Goal: Task Accomplishment & Management: Use online tool/utility

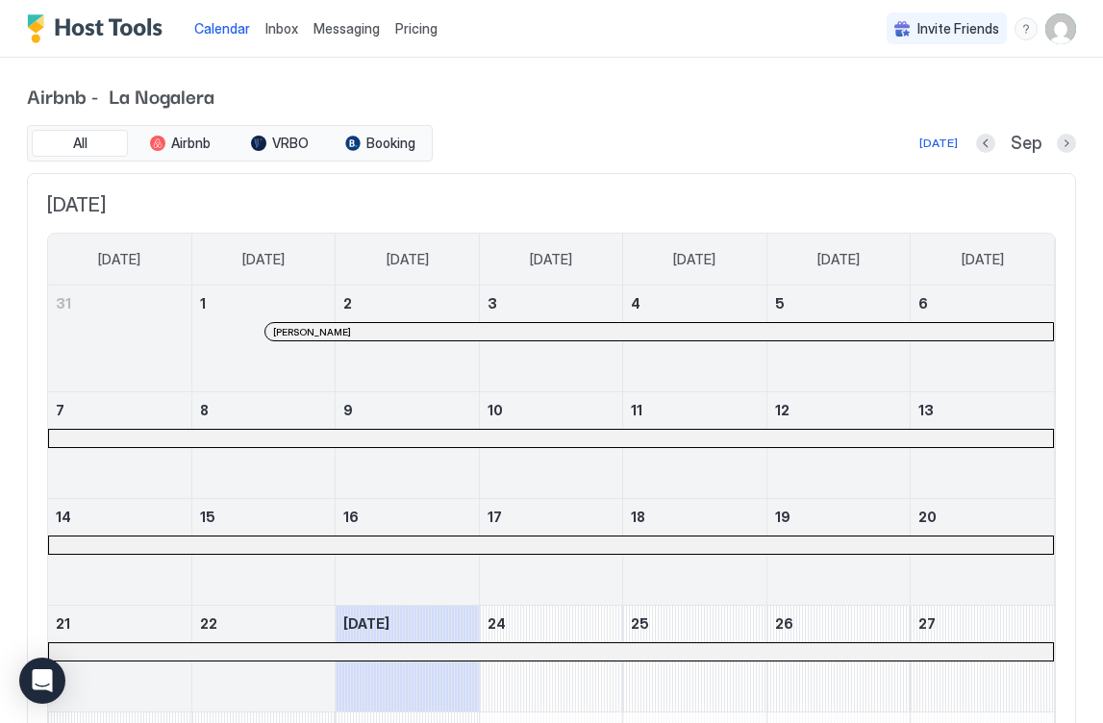
click at [411, 23] on span "Pricing" at bounding box center [416, 28] width 42 height 17
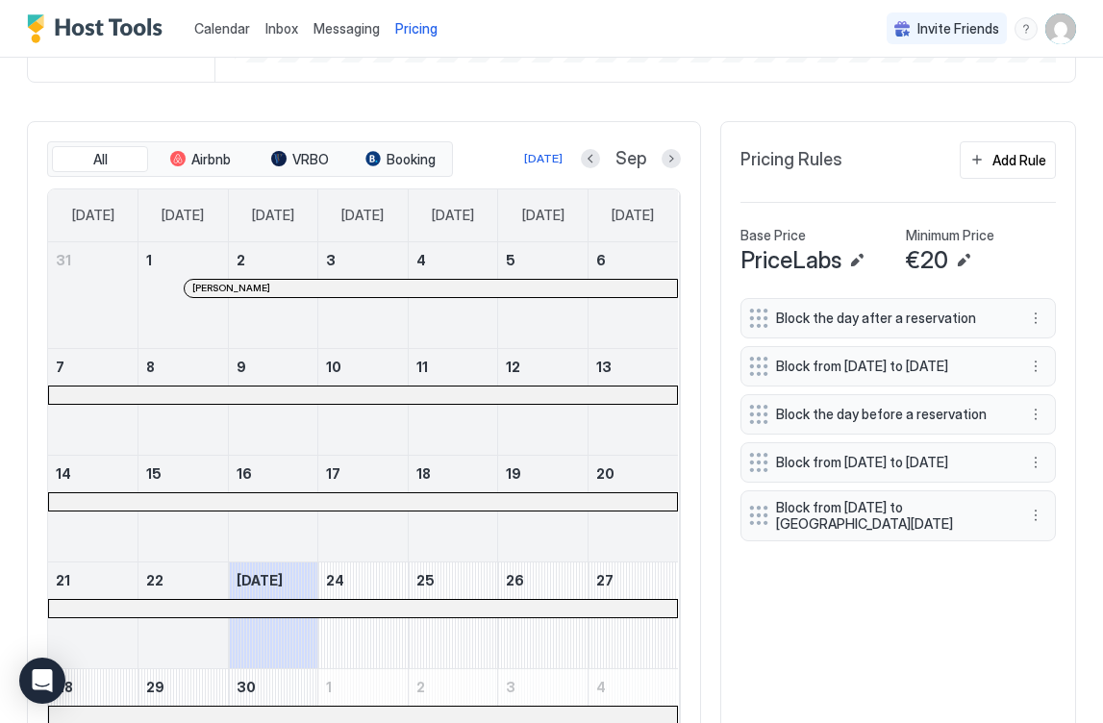
scroll to position [426, 0]
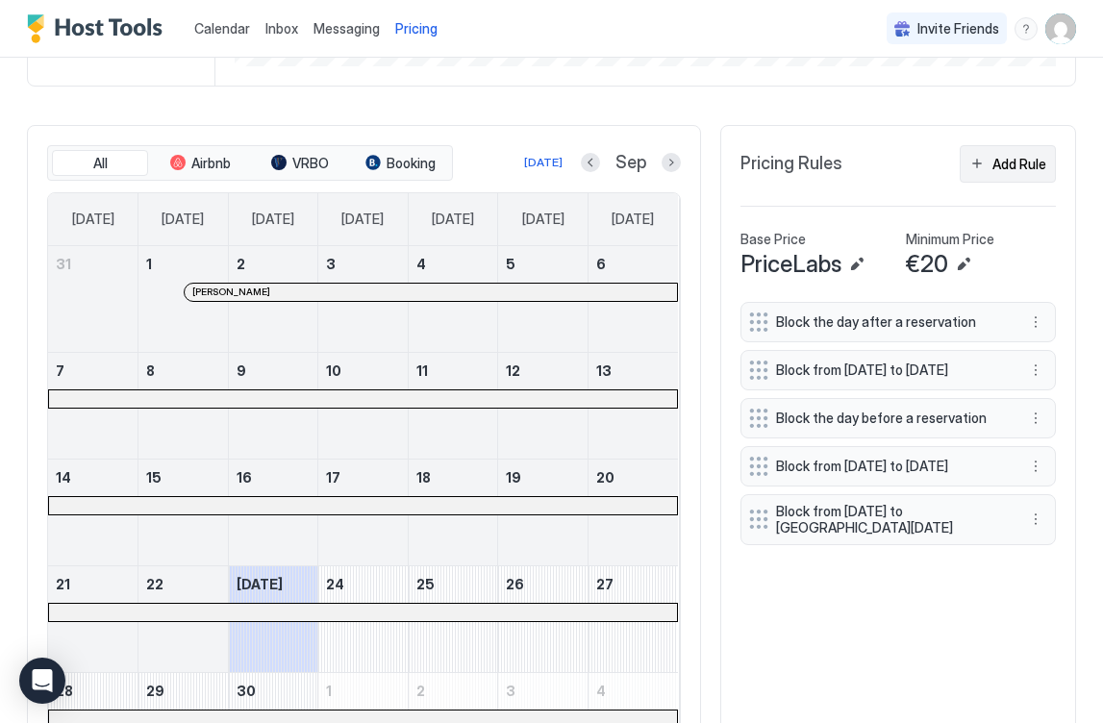
click at [1001, 164] on div "Add Rule" at bounding box center [1020, 164] width 54 height 20
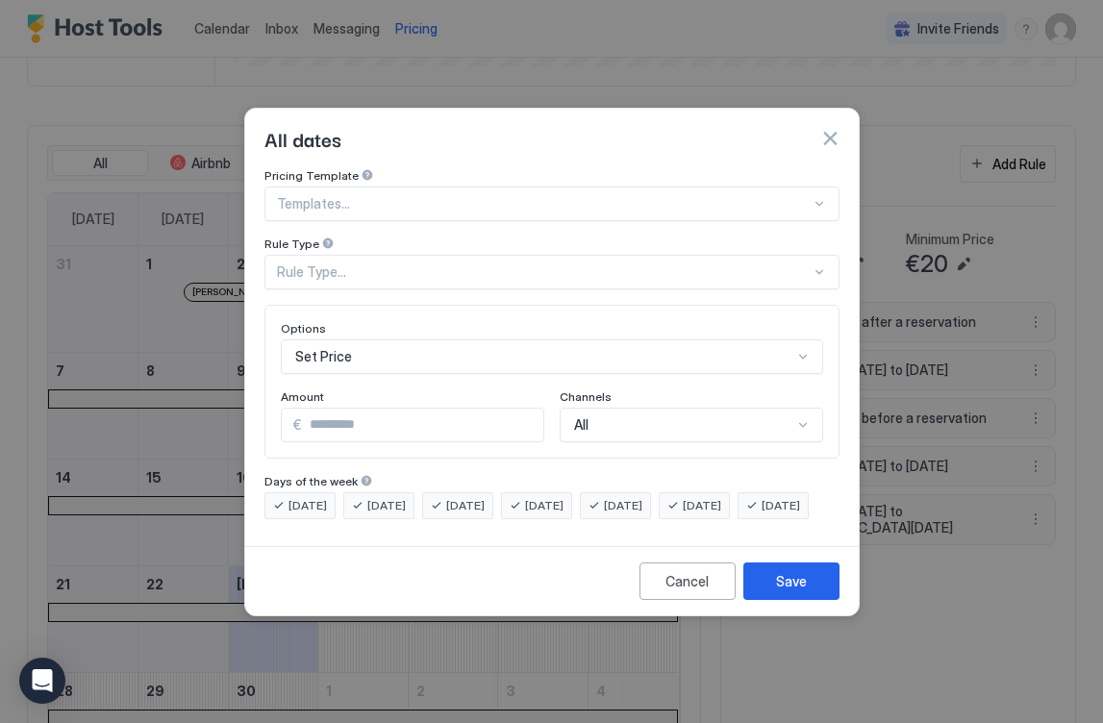
click at [328, 195] on div "Templates..." at bounding box center [544, 203] width 534 height 17
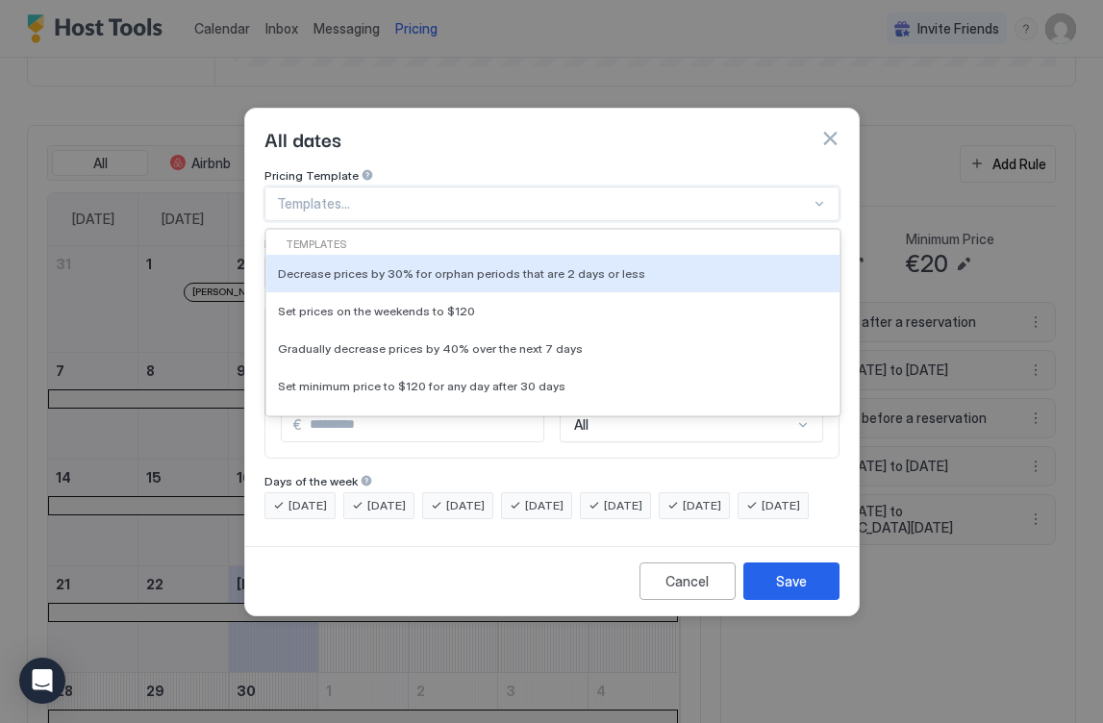
click at [325, 195] on div "Templates..." at bounding box center [544, 203] width 534 height 17
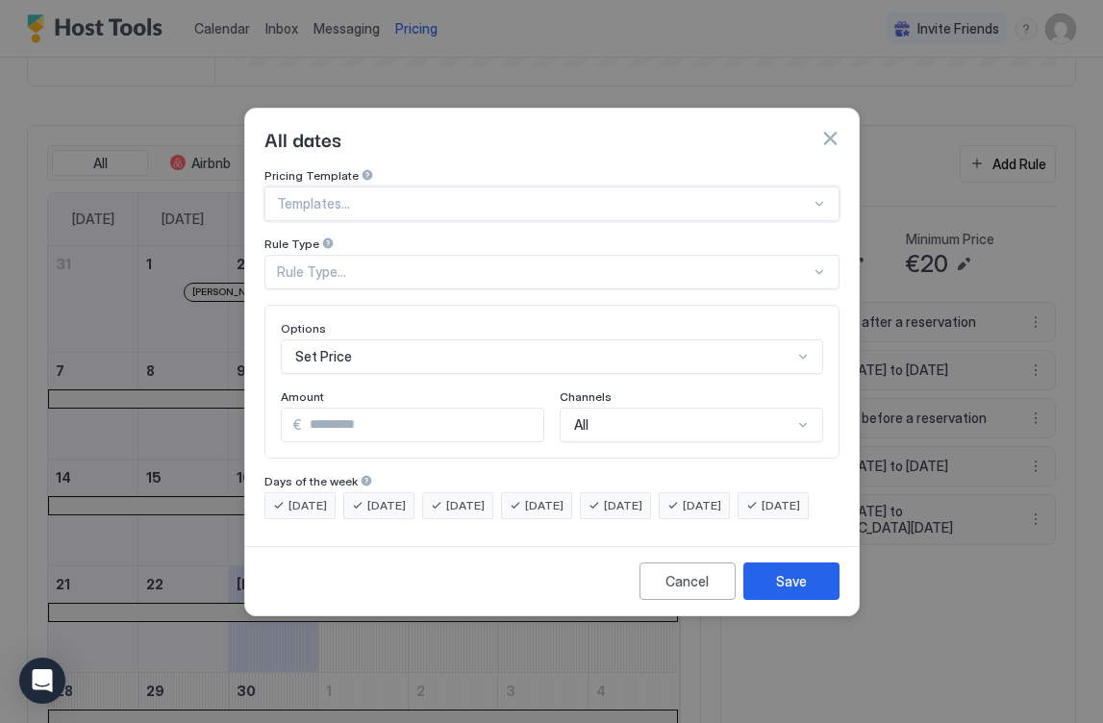
click at [326, 264] on div "Rule Type..." at bounding box center [544, 272] width 534 height 17
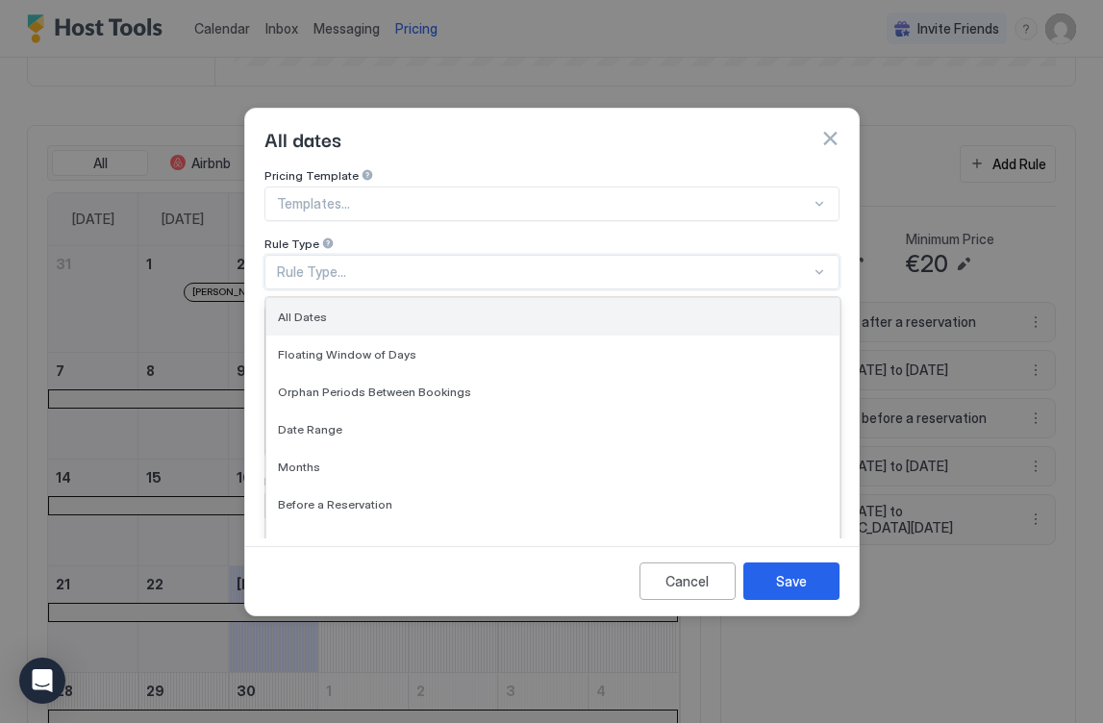
click at [303, 298] on div "All Dates" at bounding box center [552, 317] width 573 height 38
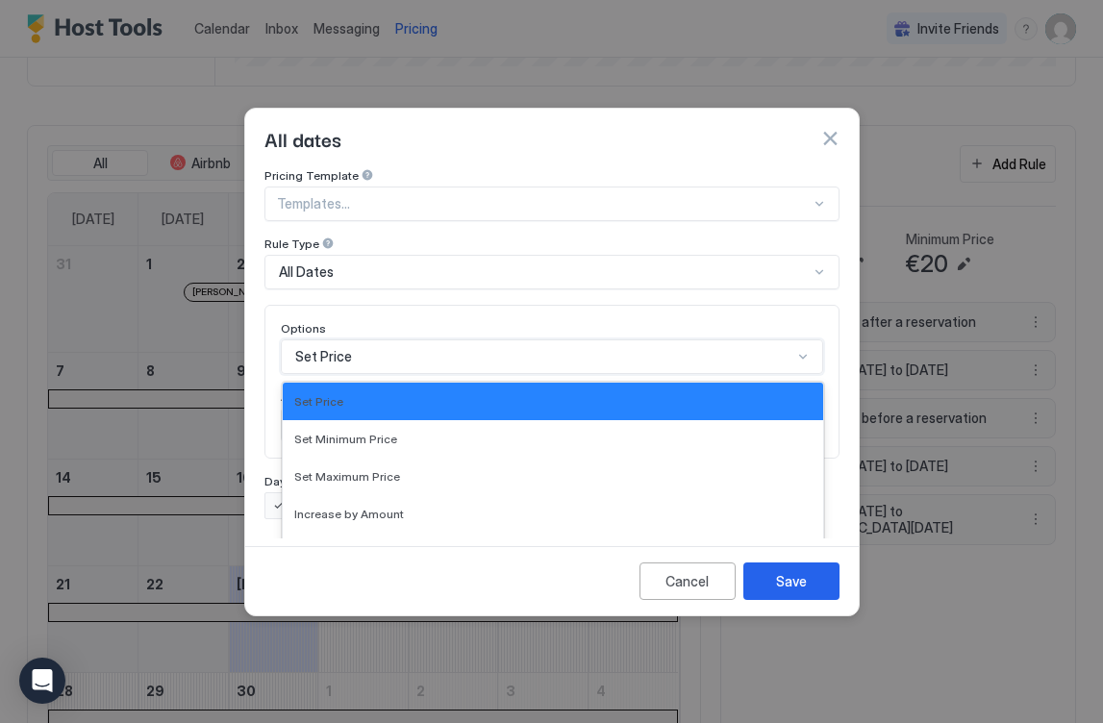
click at [650, 340] on div "Set Price selected, 1 of 17. 17 results available. Use Up and Down to choose op…" at bounding box center [552, 357] width 542 height 35
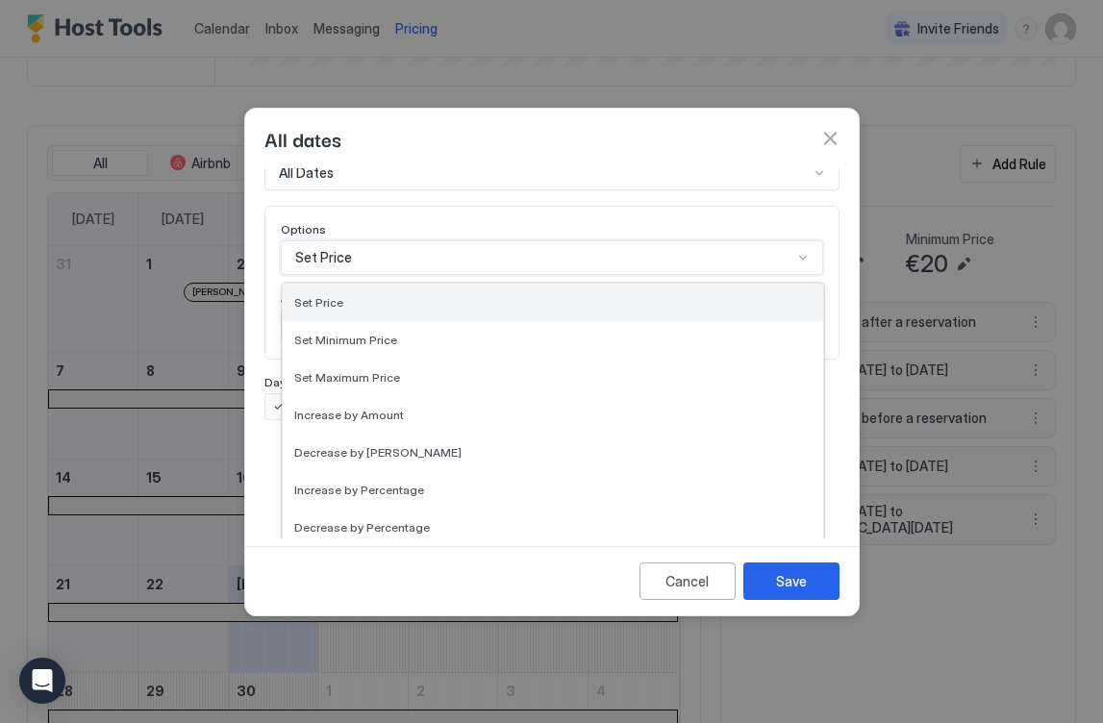
click at [655, 295] on div "Set Price" at bounding box center [553, 303] width 541 height 38
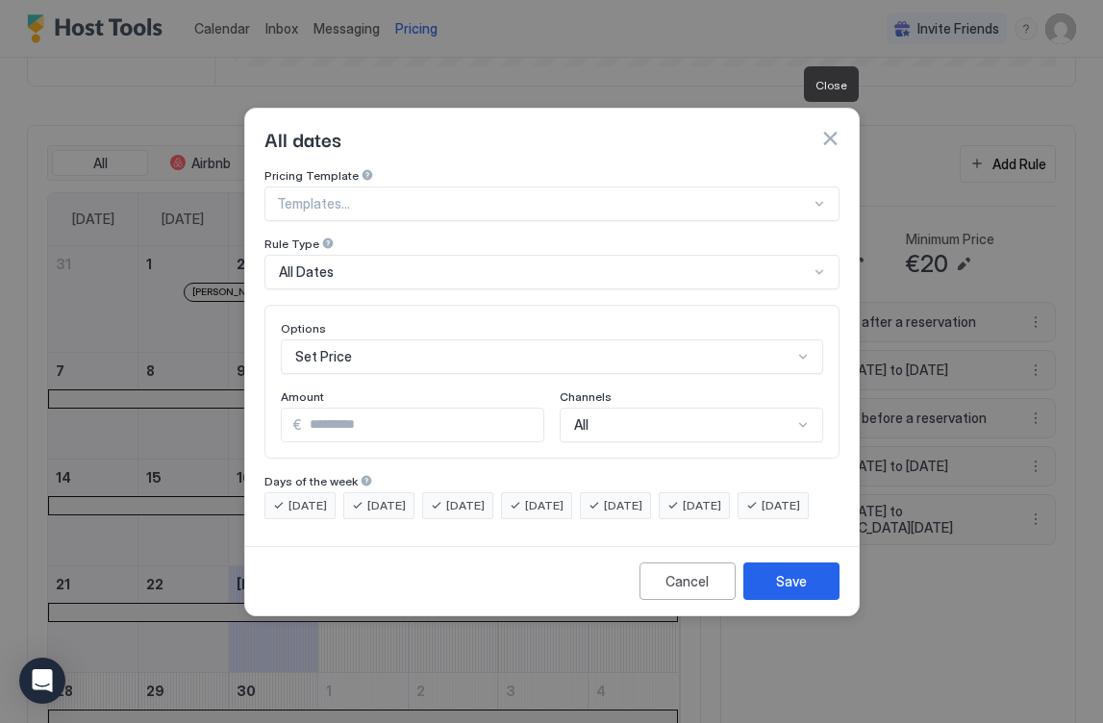
click at [836, 129] on button "button" at bounding box center [829, 138] width 19 height 19
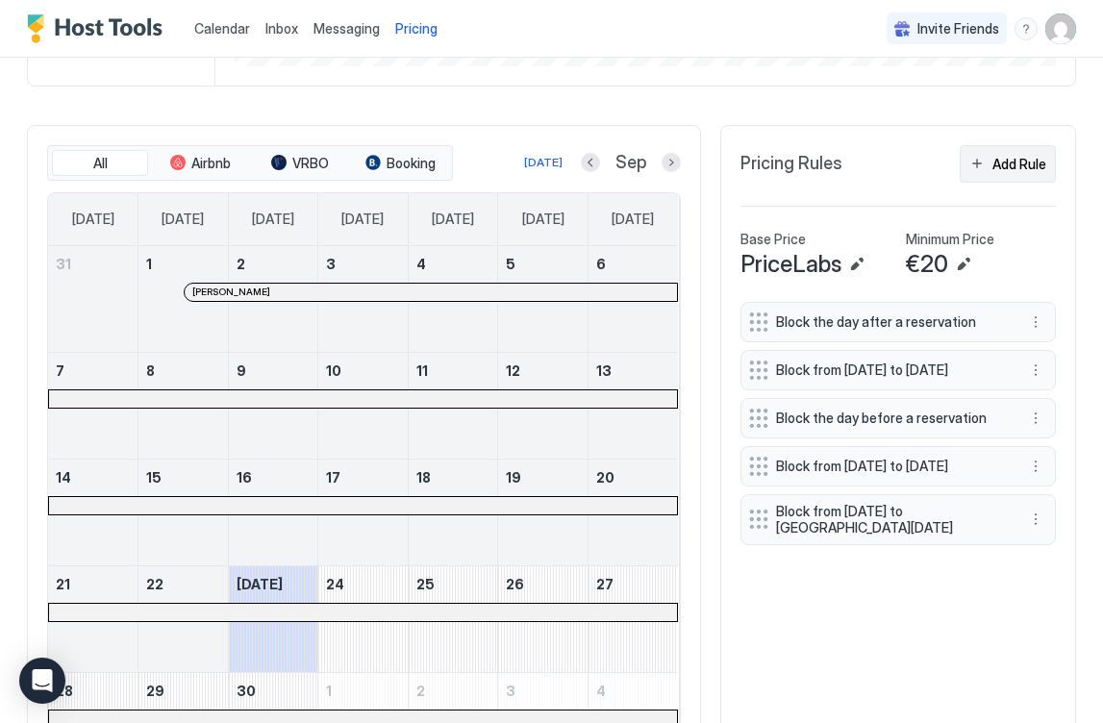
click at [985, 163] on button "Add Rule" at bounding box center [1008, 164] width 96 height 38
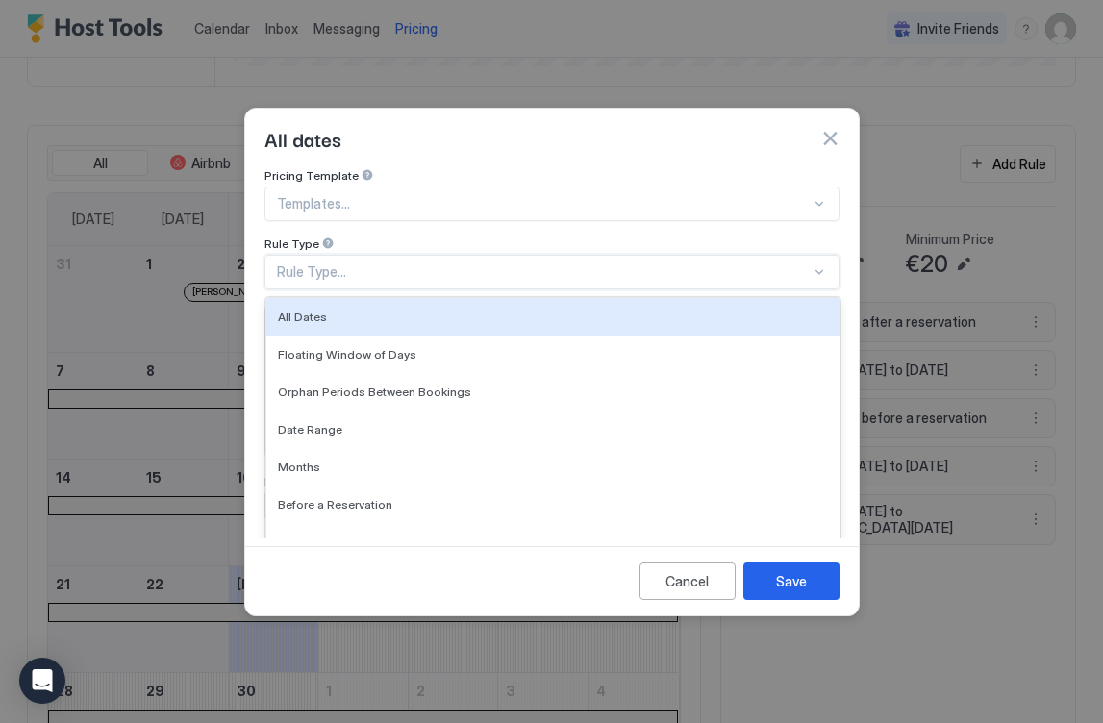
click at [475, 264] on div "Rule Type..." at bounding box center [544, 272] width 534 height 17
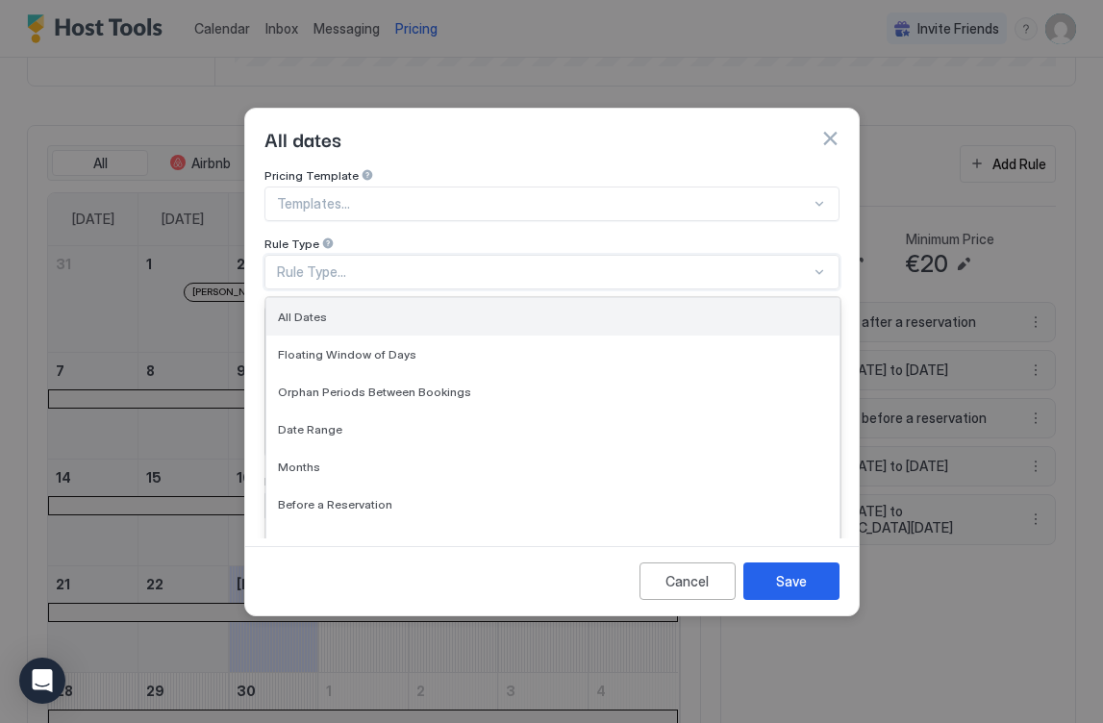
click at [340, 310] on div "All Dates" at bounding box center [553, 317] width 550 height 14
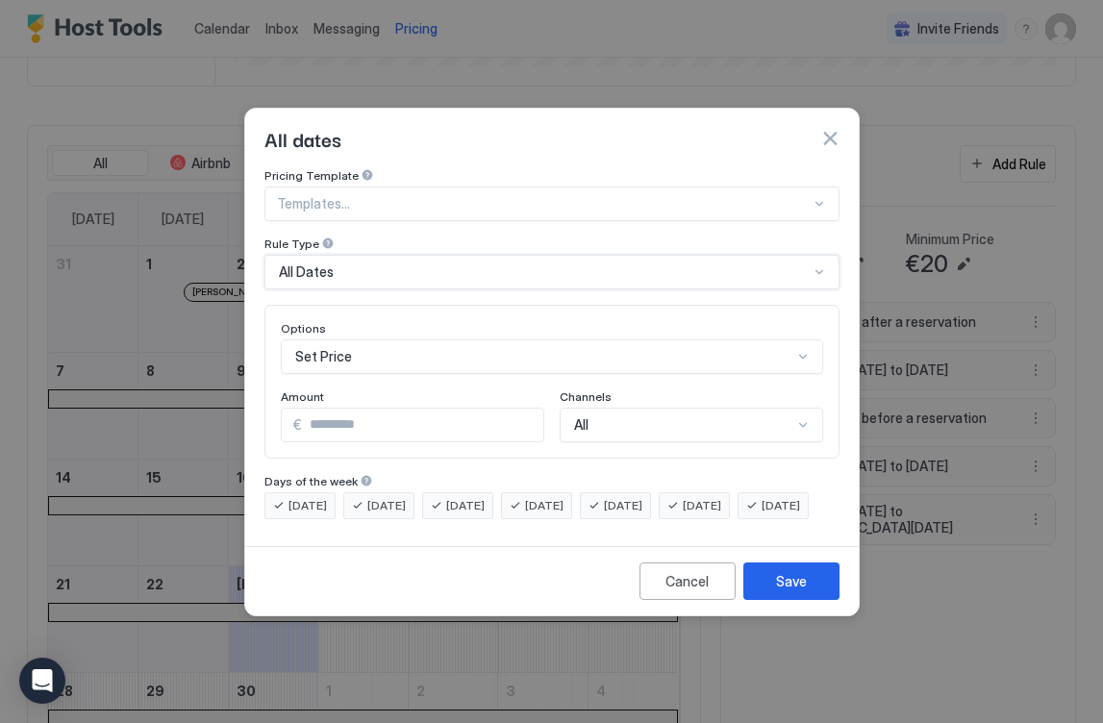
click at [365, 340] on div "Set Price" at bounding box center [552, 357] width 542 height 35
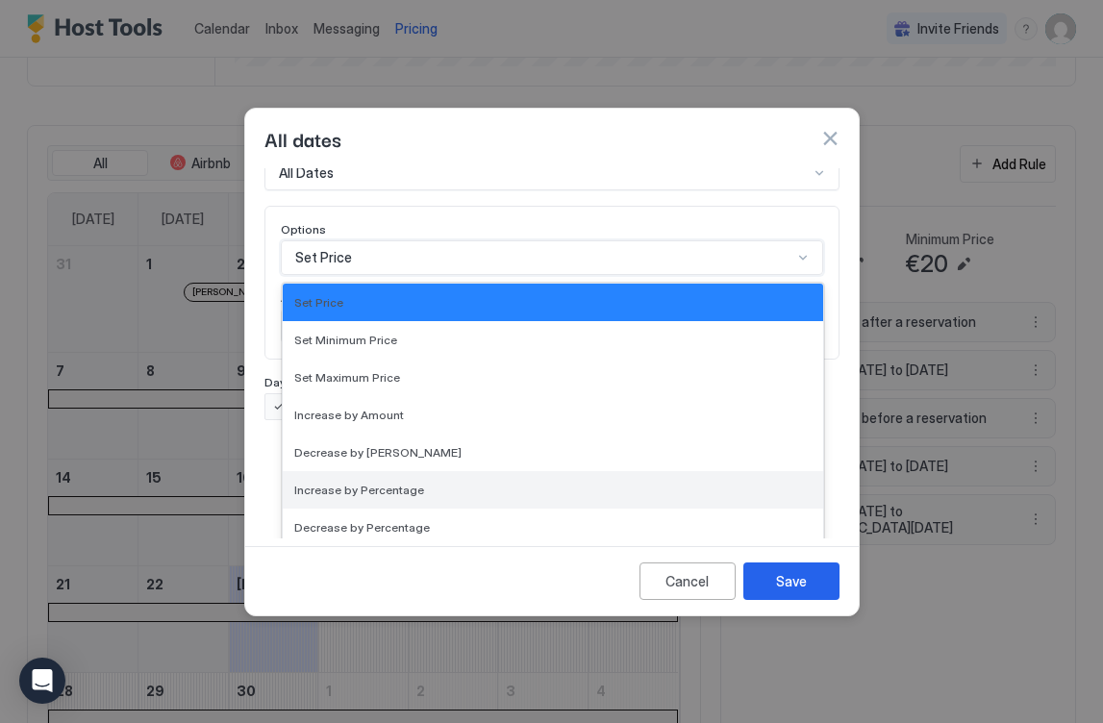
click at [415, 483] on span "Increase by Percentage" at bounding box center [359, 490] width 130 height 14
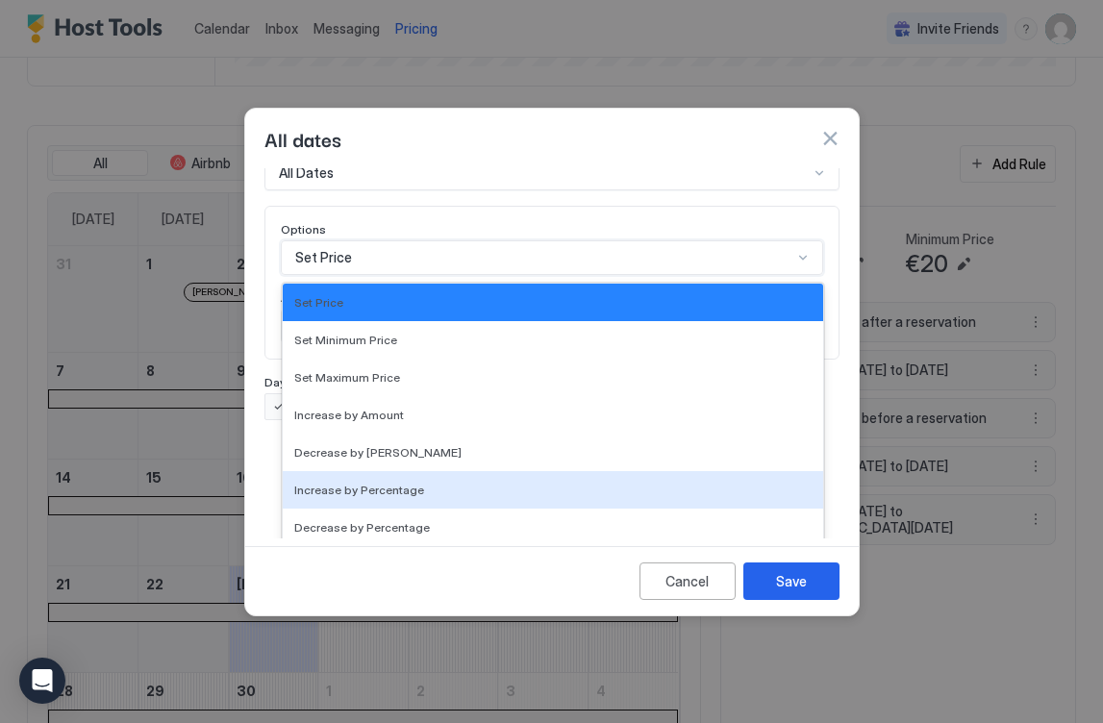
scroll to position [0, 0]
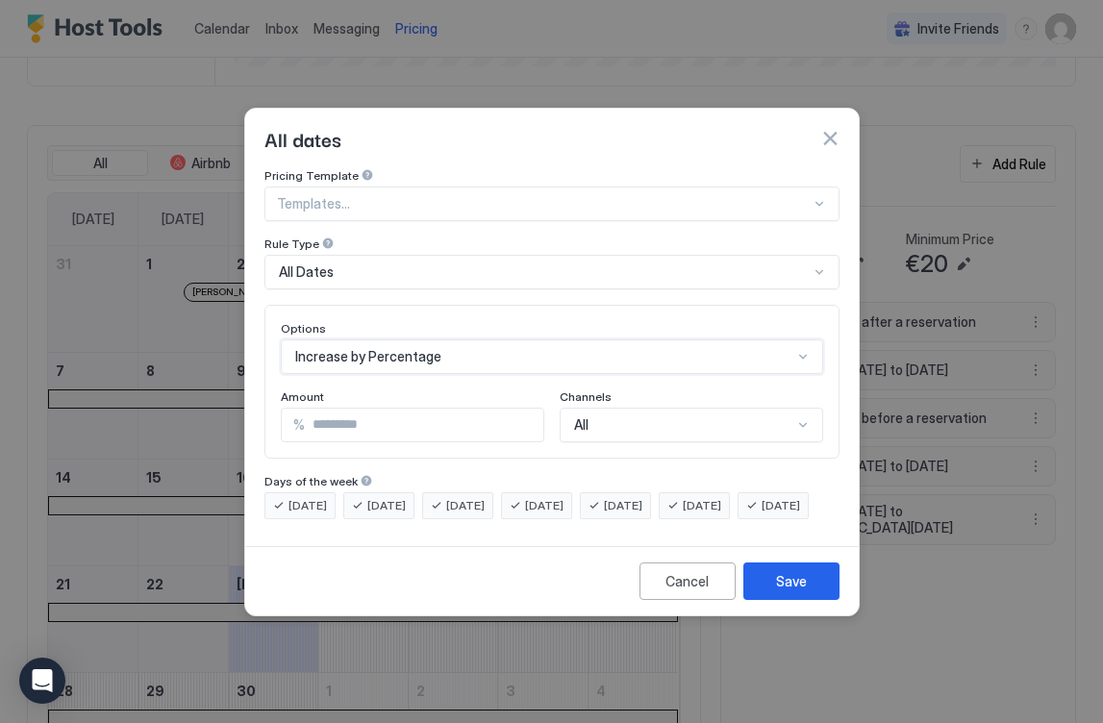
click at [370, 409] on input "*" at bounding box center [424, 425] width 239 height 33
drag, startPoint x: 370, startPoint y: 406, endPoint x: 291, endPoint y: 399, distance: 79.2
click at [291, 408] on div "% *" at bounding box center [413, 425] width 264 height 35
type input "****"
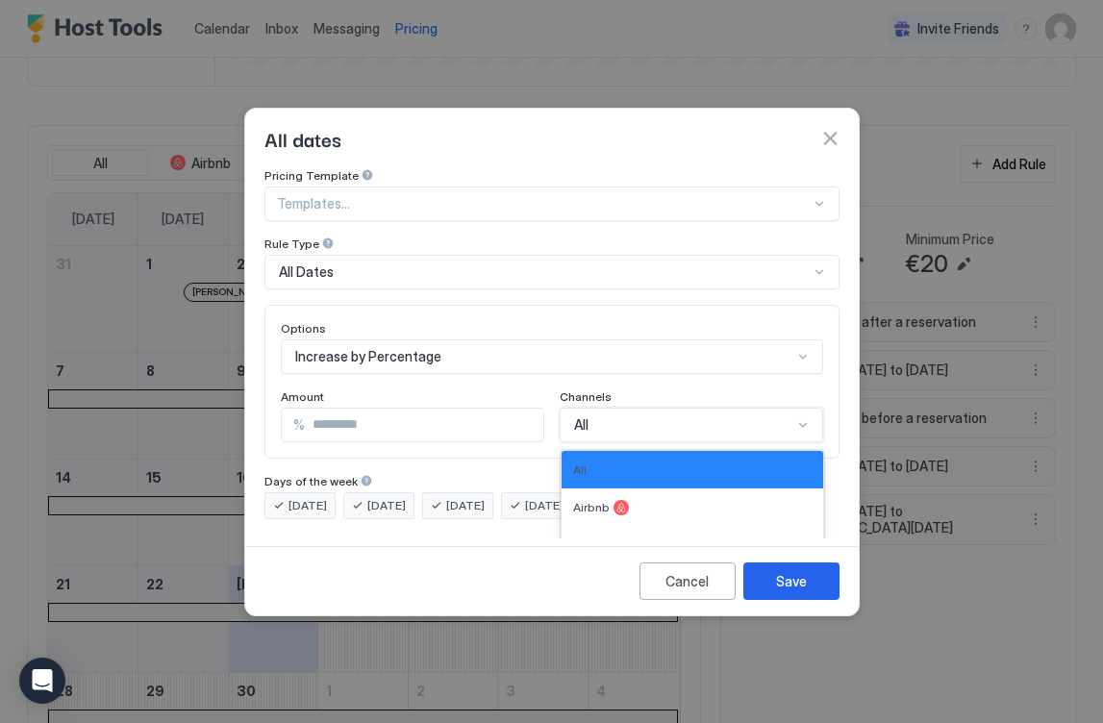
click at [606, 411] on div "All, 1 of 5. 5 results available. Use Up and Down to choose options, press Ente…" at bounding box center [692, 425] width 264 height 35
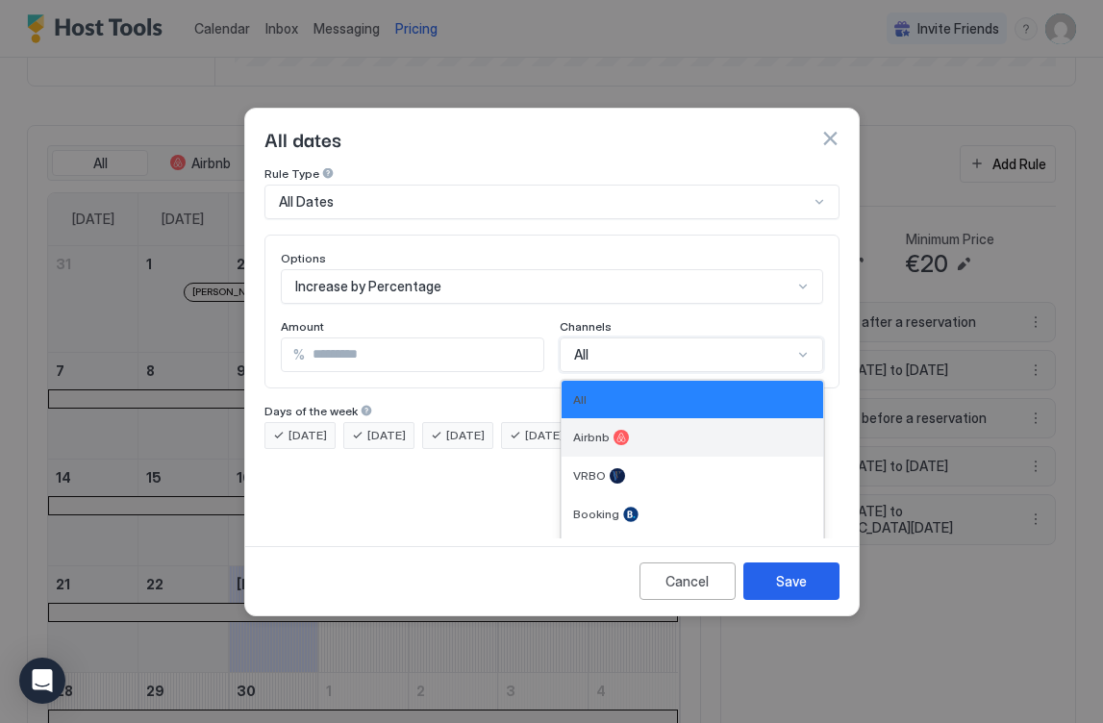
click at [604, 430] on span "Airbnb" at bounding box center [591, 437] width 37 height 14
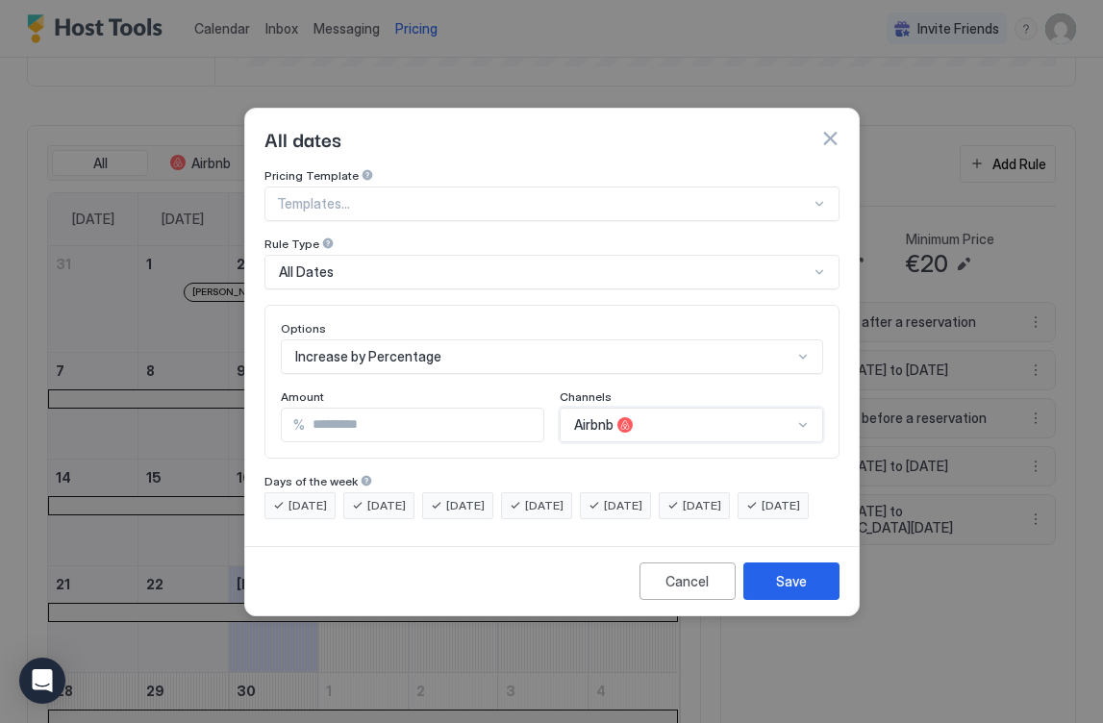
click at [791, 411] on div "option Airbnb, selected. Airbnb" at bounding box center [692, 425] width 264 height 35
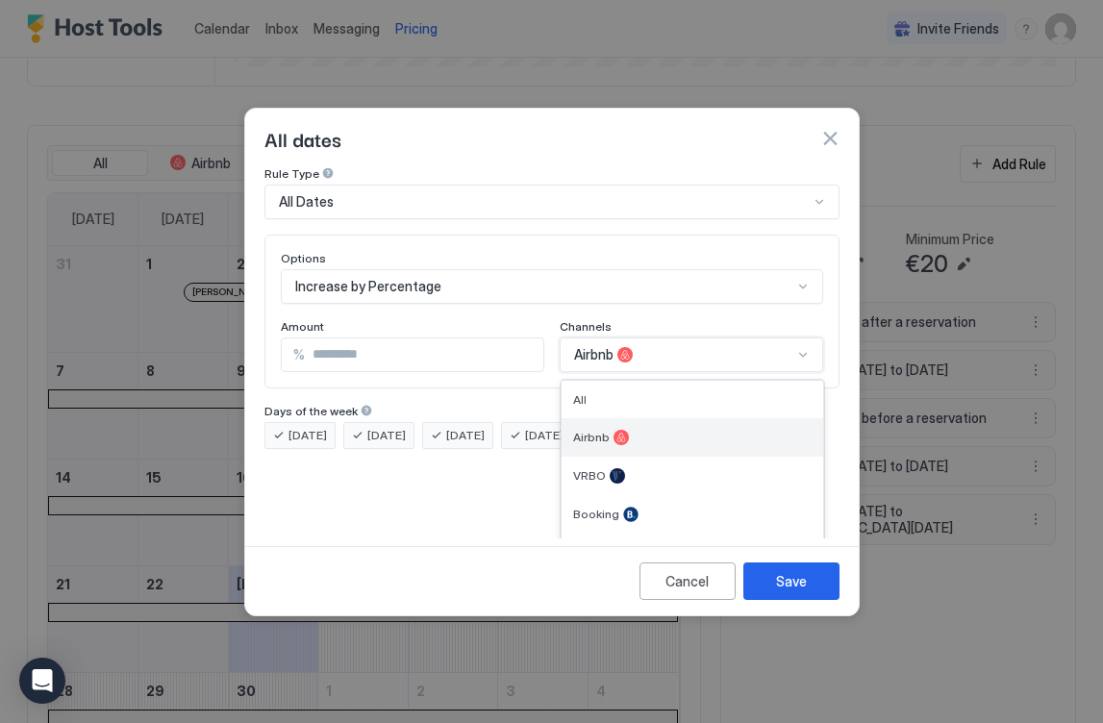
click at [661, 430] on div "Airbnb" at bounding box center [692, 437] width 239 height 15
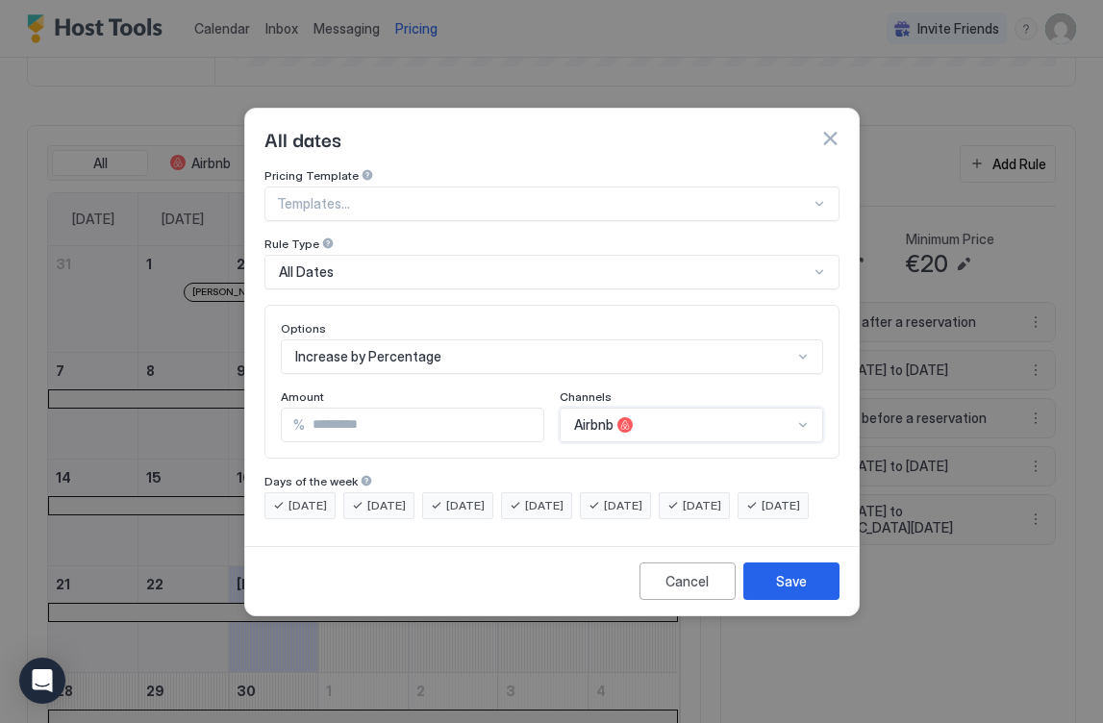
scroll to position [0, 0]
click at [801, 591] on div "Save" at bounding box center [791, 581] width 31 height 20
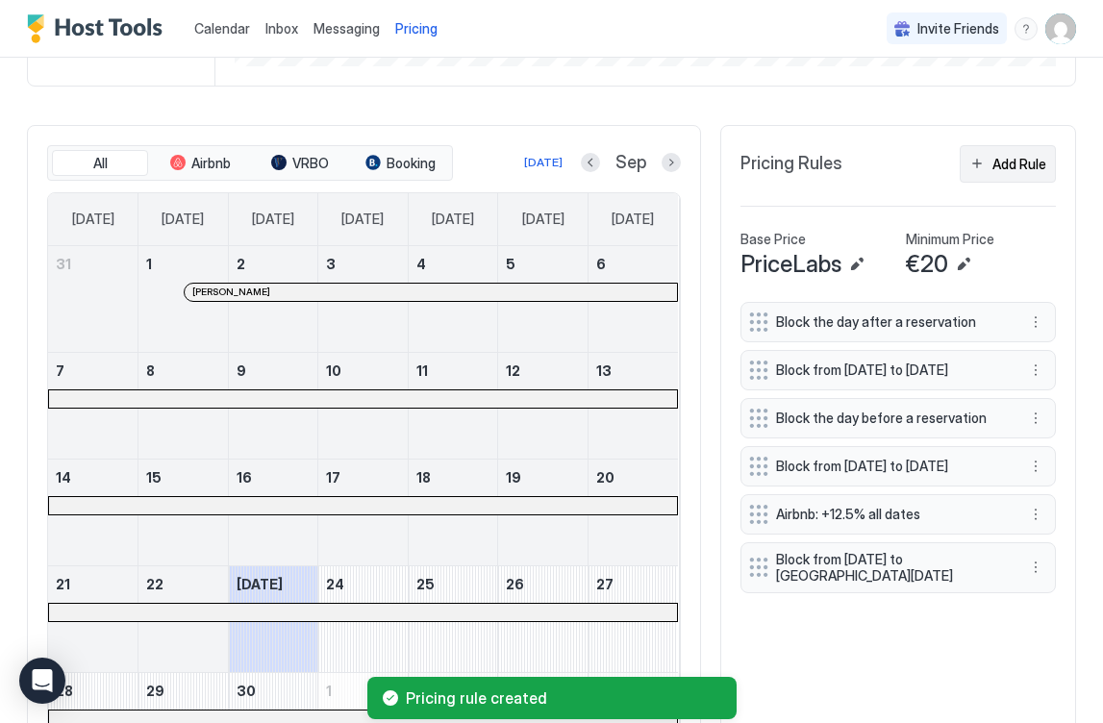
click at [995, 166] on div "Add Rule" at bounding box center [1020, 164] width 54 height 20
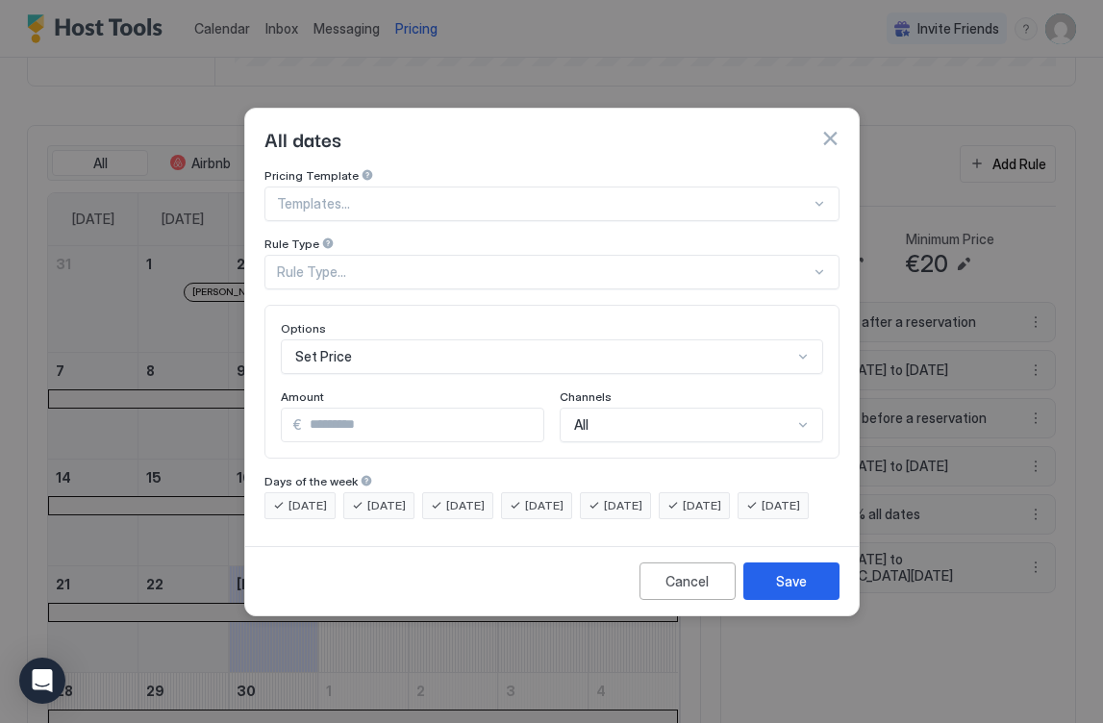
click at [449, 264] on div "Rule Type..." at bounding box center [544, 272] width 534 height 17
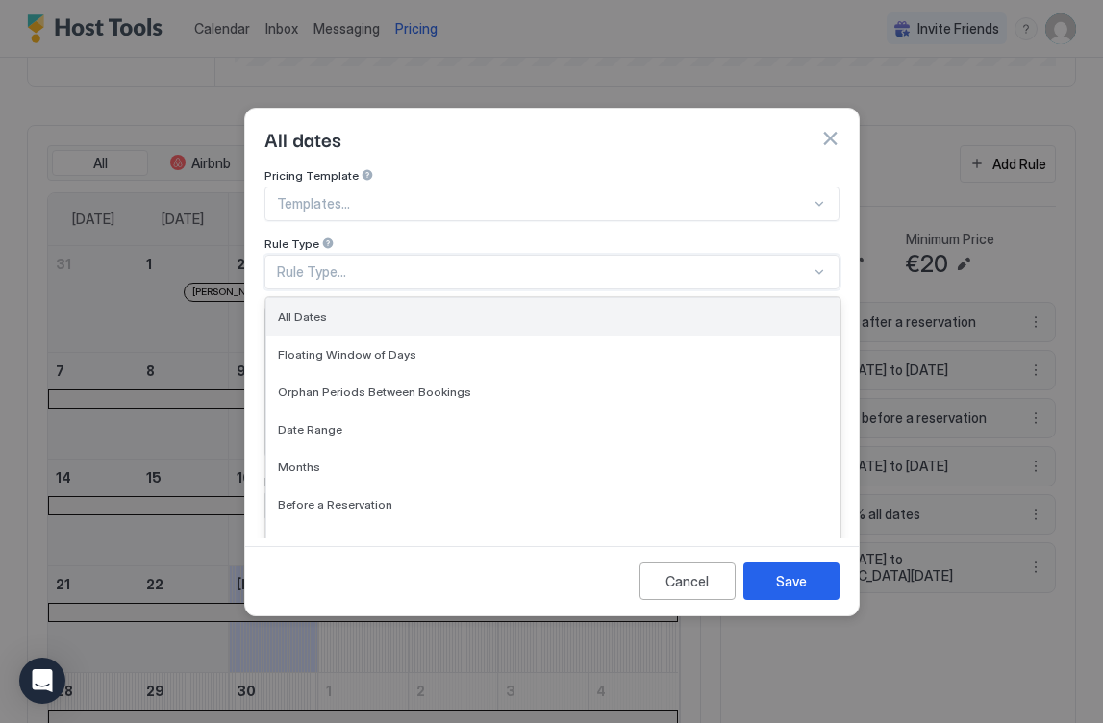
click at [386, 310] on div "All Dates" at bounding box center [553, 317] width 550 height 14
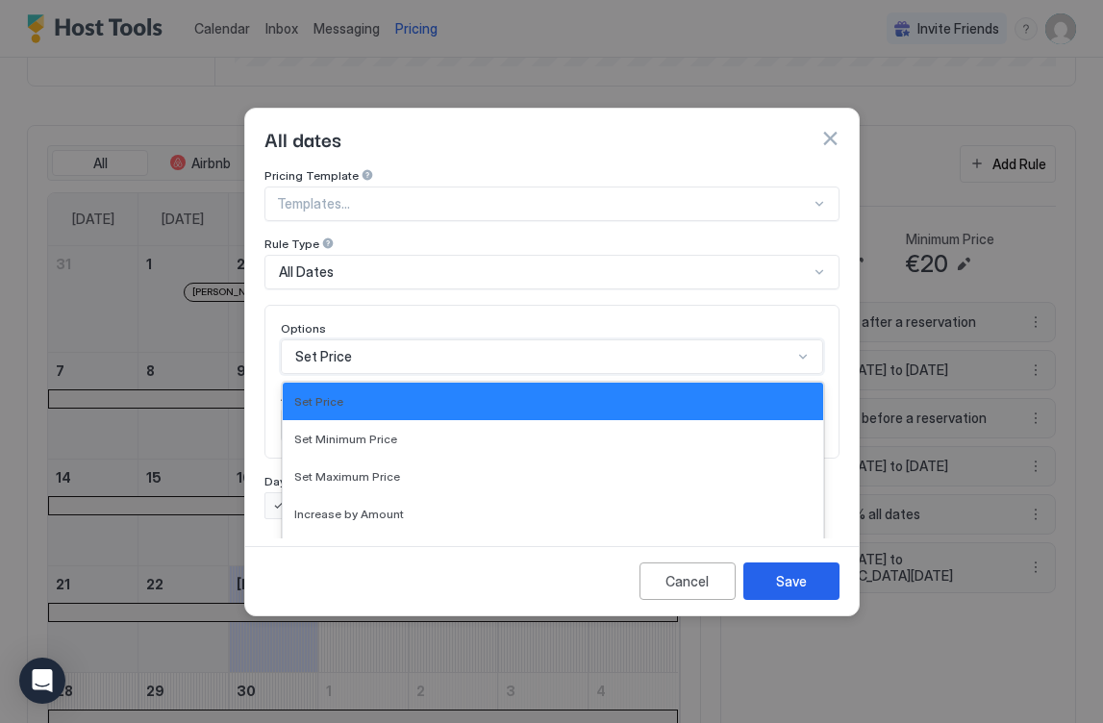
click at [380, 344] on div "Set Price selected, 1 of 17. 17 results available. Use Up and Down to choose op…" at bounding box center [552, 357] width 542 height 35
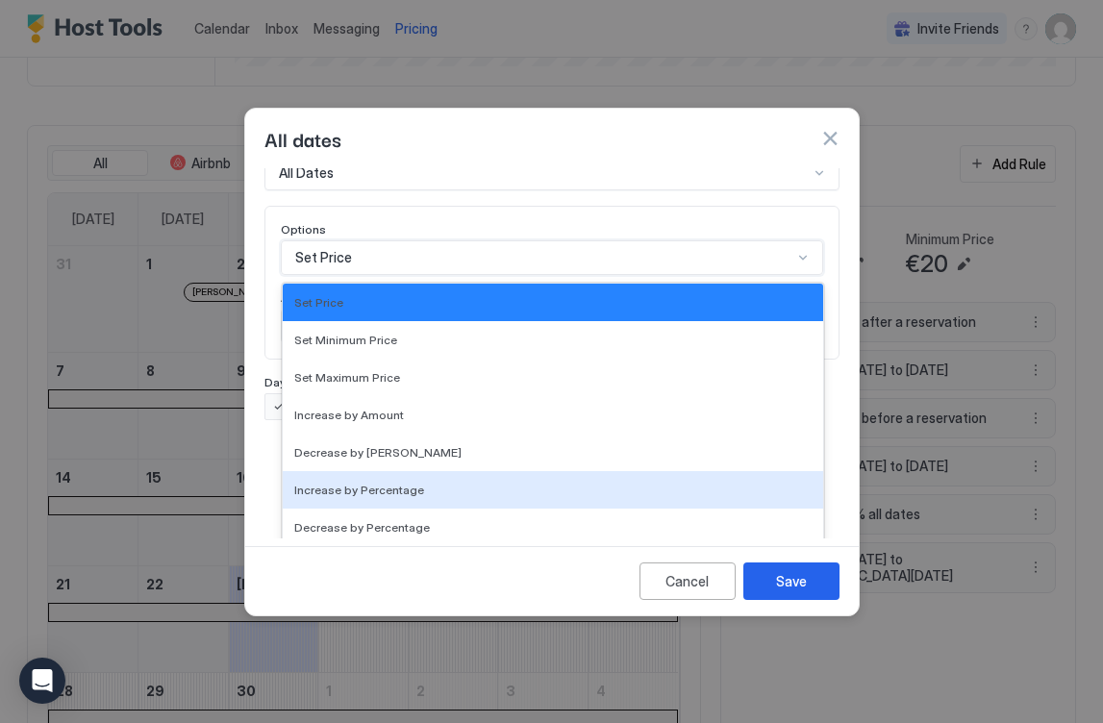
click at [368, 483] on span "Increase by Percentage" at bounding box center [359, 490] width 130 height 14
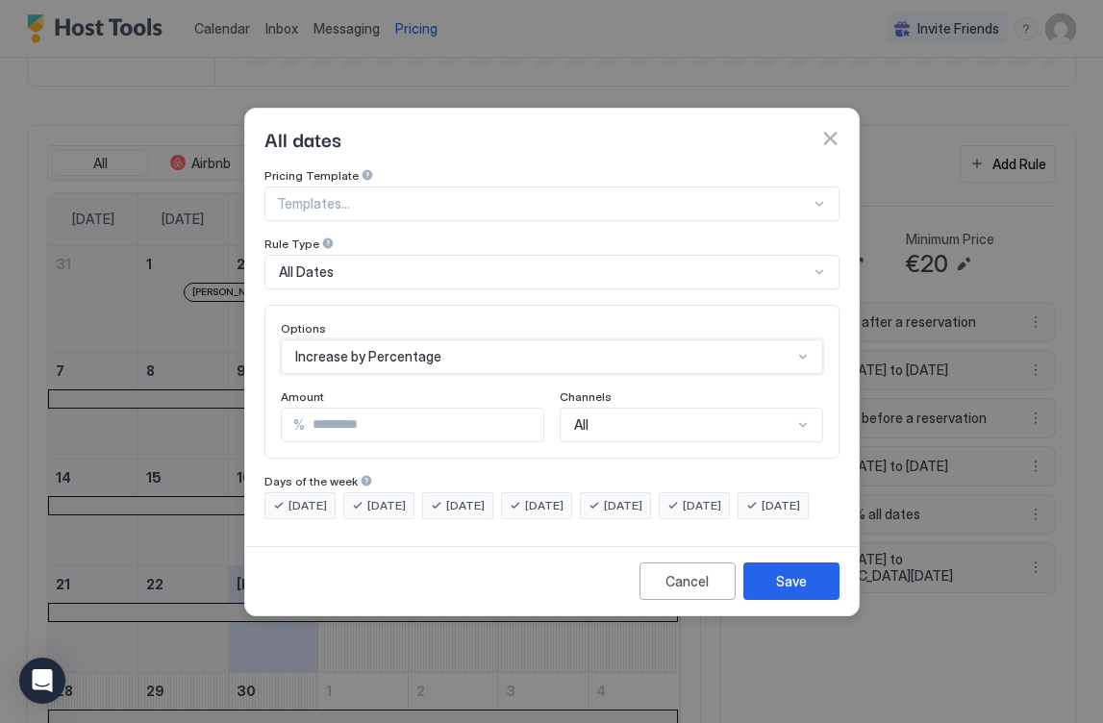
click at [366, 409] on input "*" at bounding box center [424, 425] width 239 height 33
type input "*"
type input "****"
click at [603, 408] on div "All" at bounding box center [692, 425] width 264 height 35
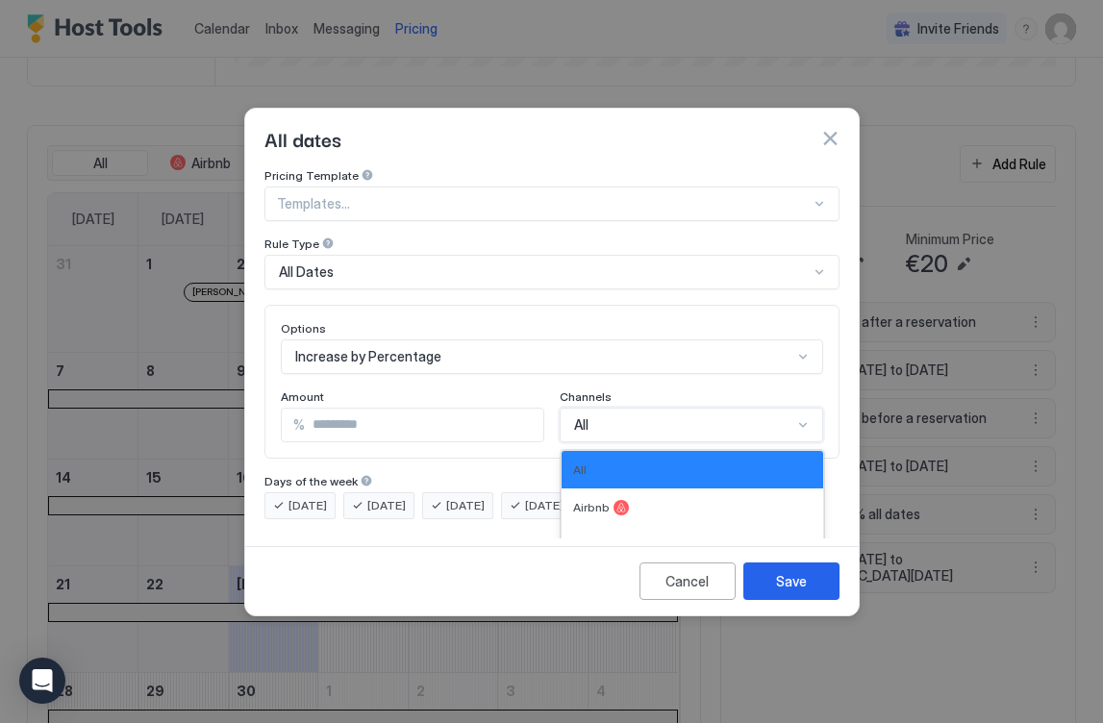
scroll to position [70, 0]
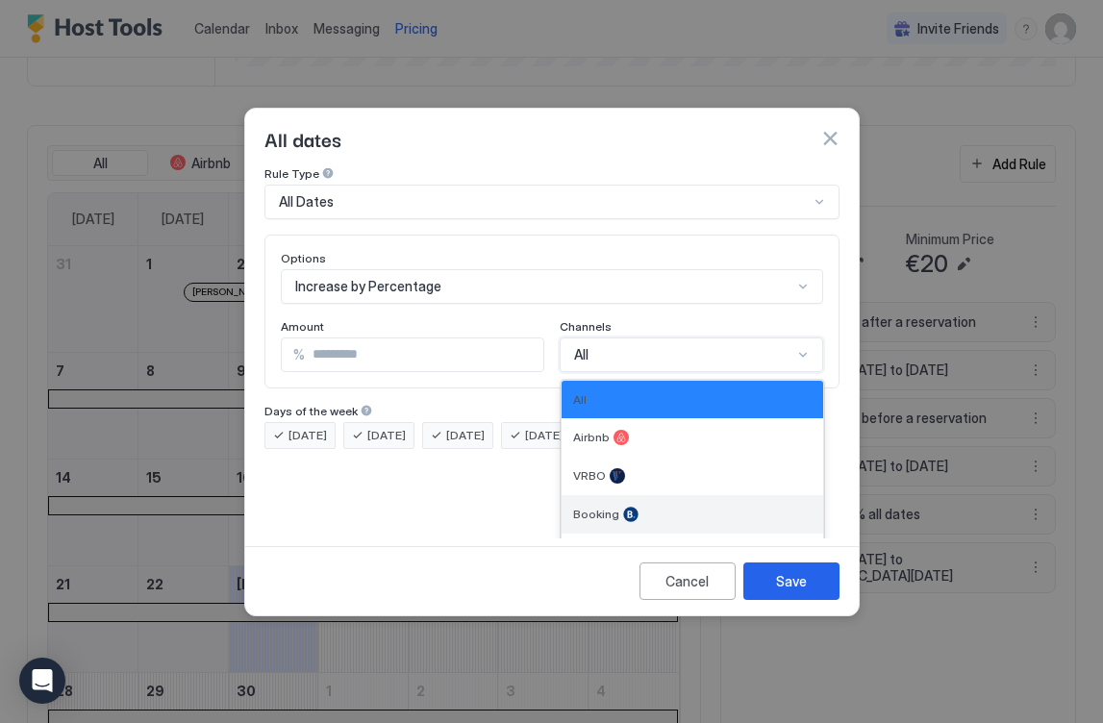
click at [591, 495] on div "Booking" at bounding box center [693, 514] width 262 height 38
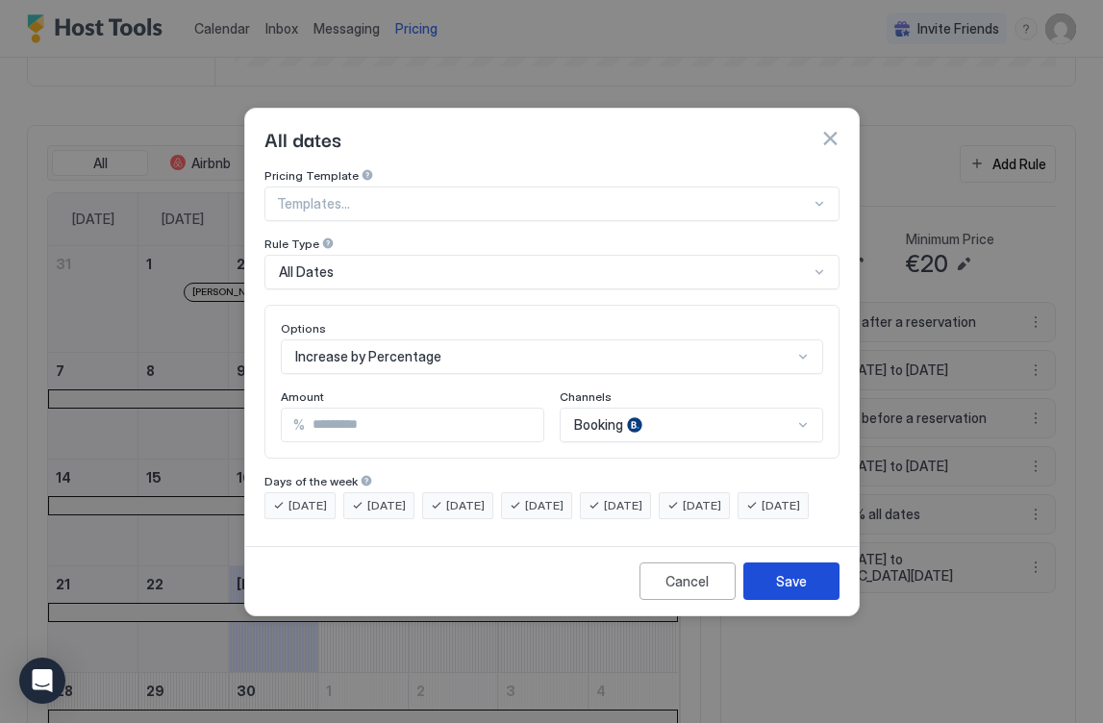
click at [799, 591] on div "Save" at bounding box center [791, 581] width 31 height 20
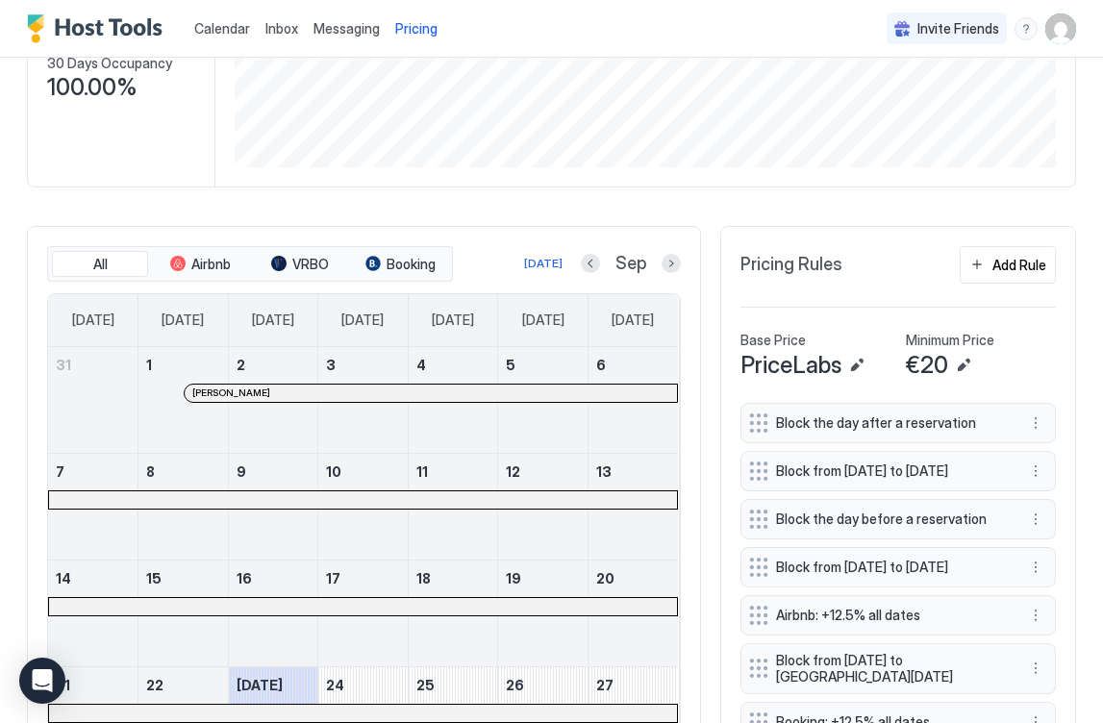
scroll to position [469, 0]
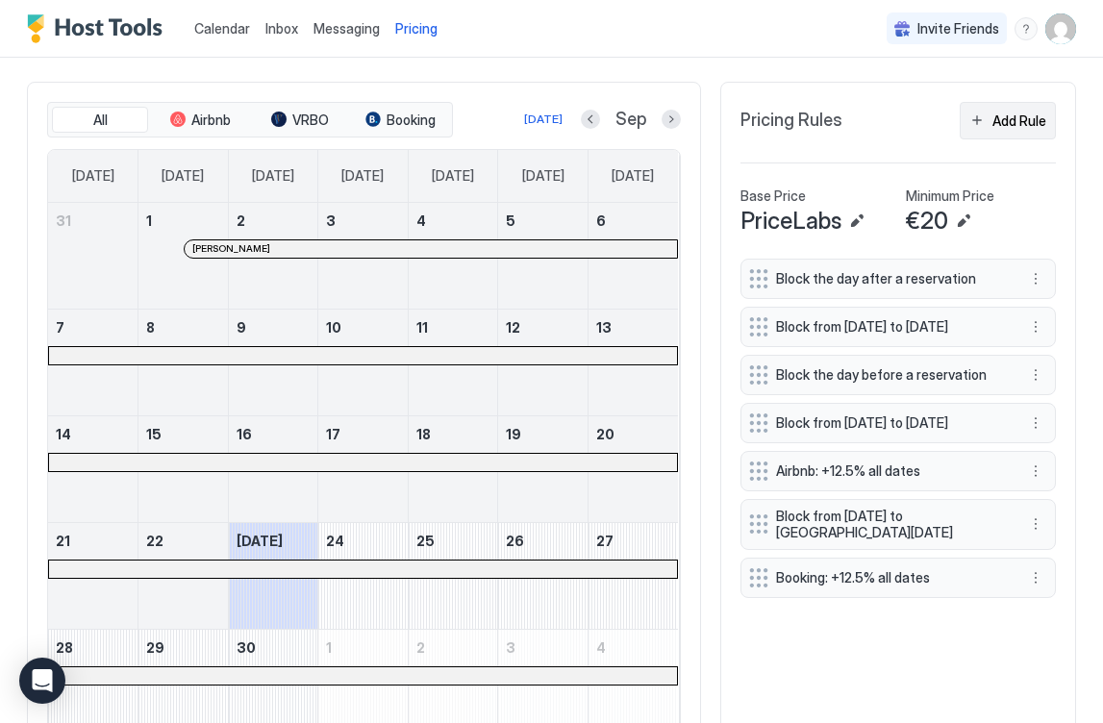
click at [1008, 122] on div "Add Rule" at bounding box center [1020, 121] width 54 height 20
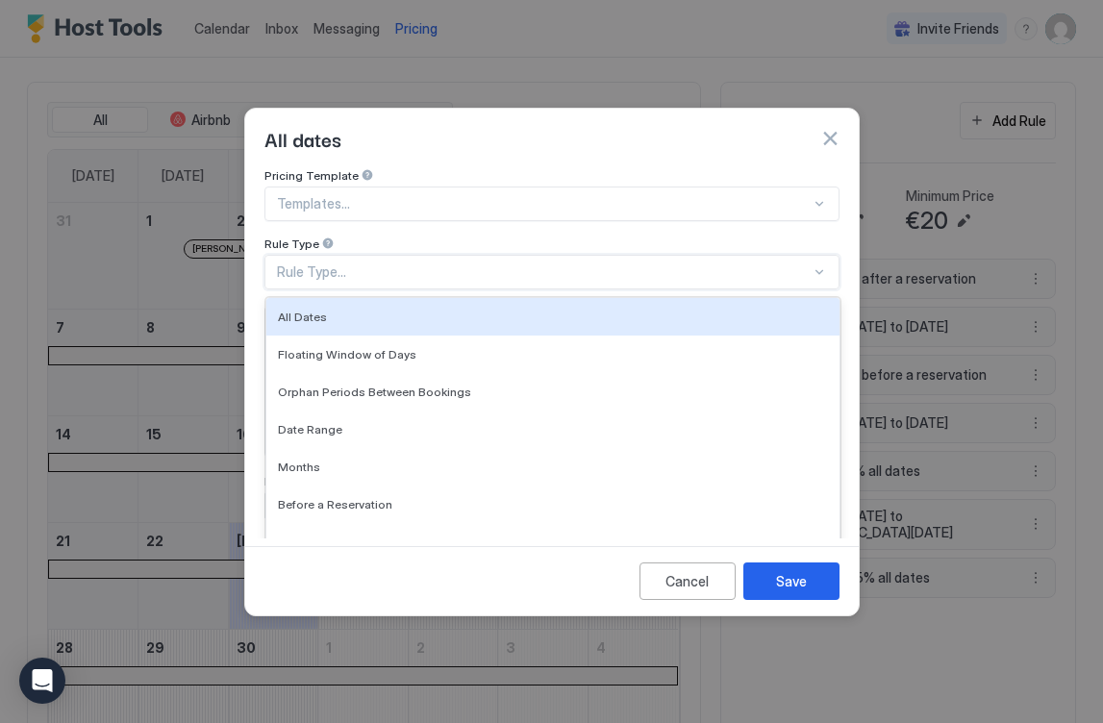
click at [343, 264] on div "Rule Type..." at bounding box center [544, 272] width 534 height 17
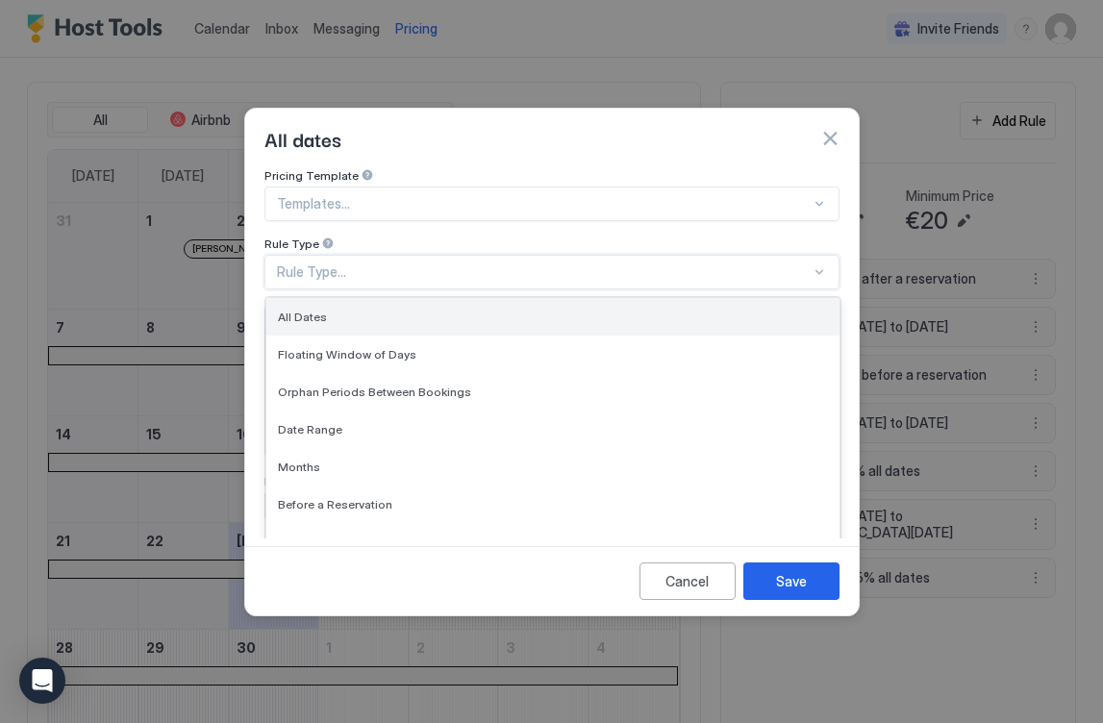
click at [340, 310] on div "All Dates" at bounding box center [553, 317] width 550 height 14
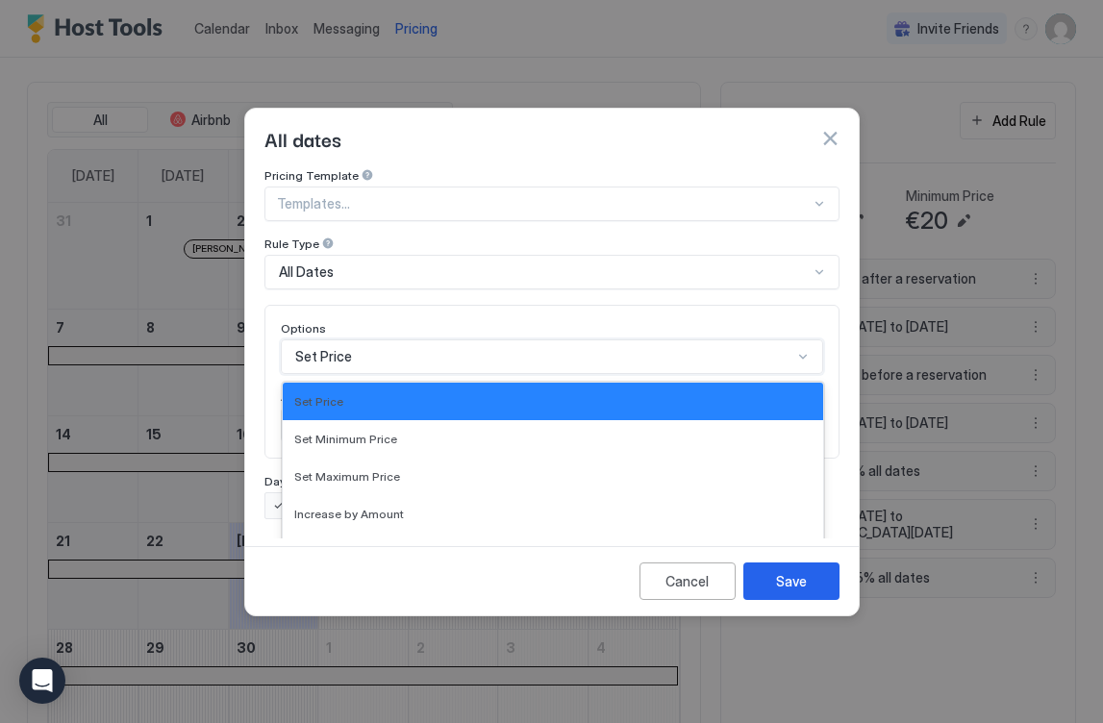
click at [350, 340] on div "Set Price selected, 1 of 17. 17 results available. Use Up and Down to choose op…" at bounding box center [552, 357] width 542 height 35
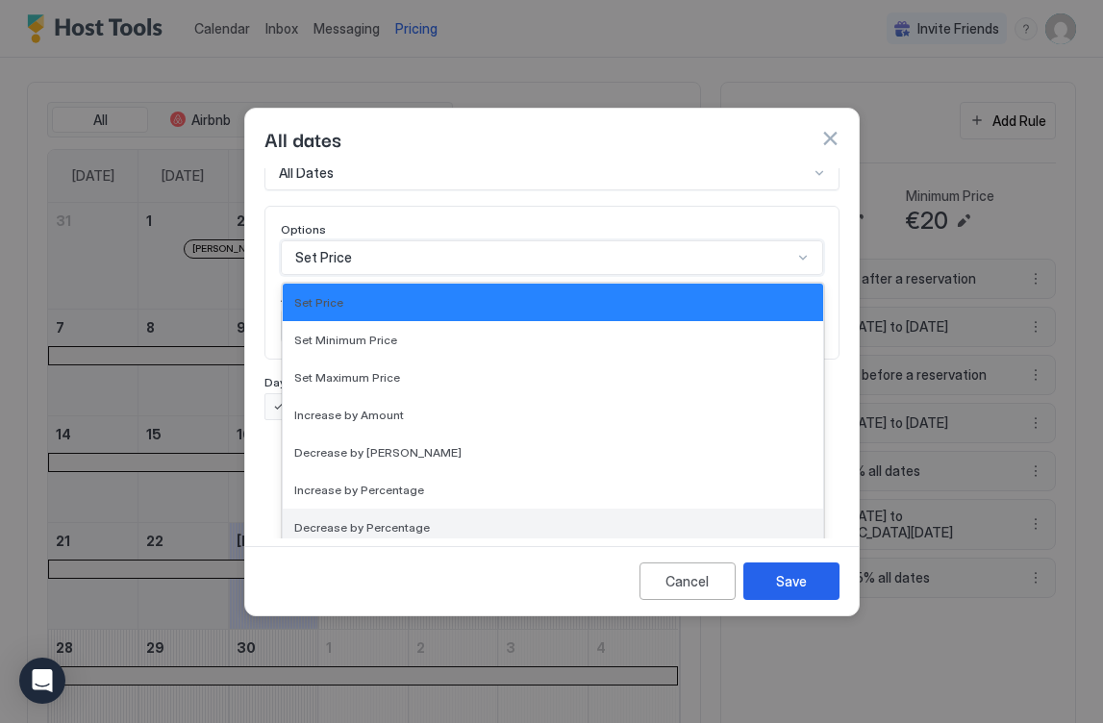
click at [377, 520] on span "Decrease by Percentage" at bounding box center [362, 527] width 136 height 14
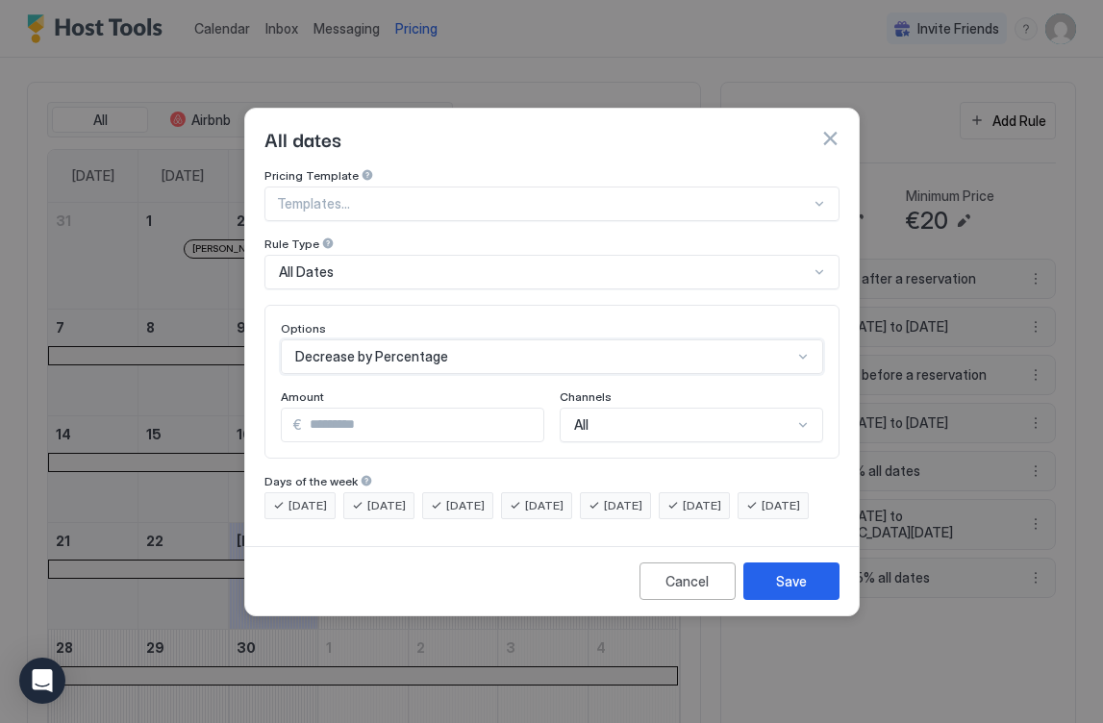
scroll to position [0, 0]
drag, startPoint x: 349, startPoint y: 413, endPoint x: 441, endPoint y: 447, distance: 98.6
click at [273, 408] on div "Options Decrease by Percentage Amount % * Channels All" at bounding box center [551, 382] width 575 height 154
type input "*"
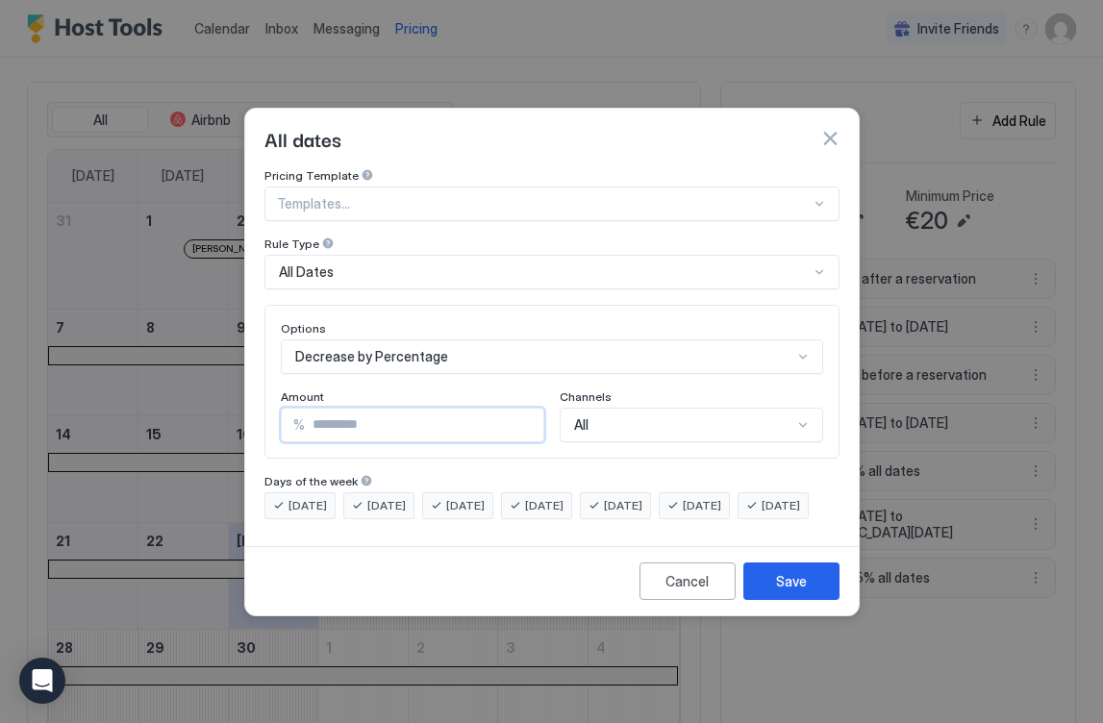
click at [607, 408] on div "All" at bounding box center [692, 425] width 264 height 35
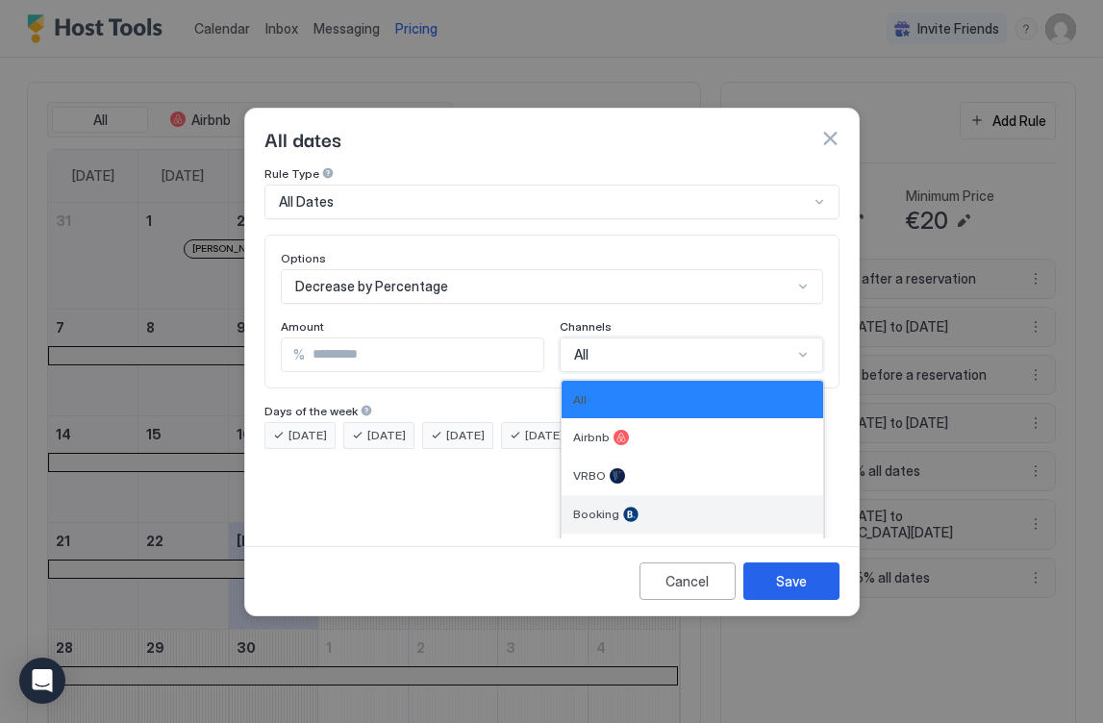
click at [596, 507] on span "Booking" at bounding box center [596, 514] width 46 height 14
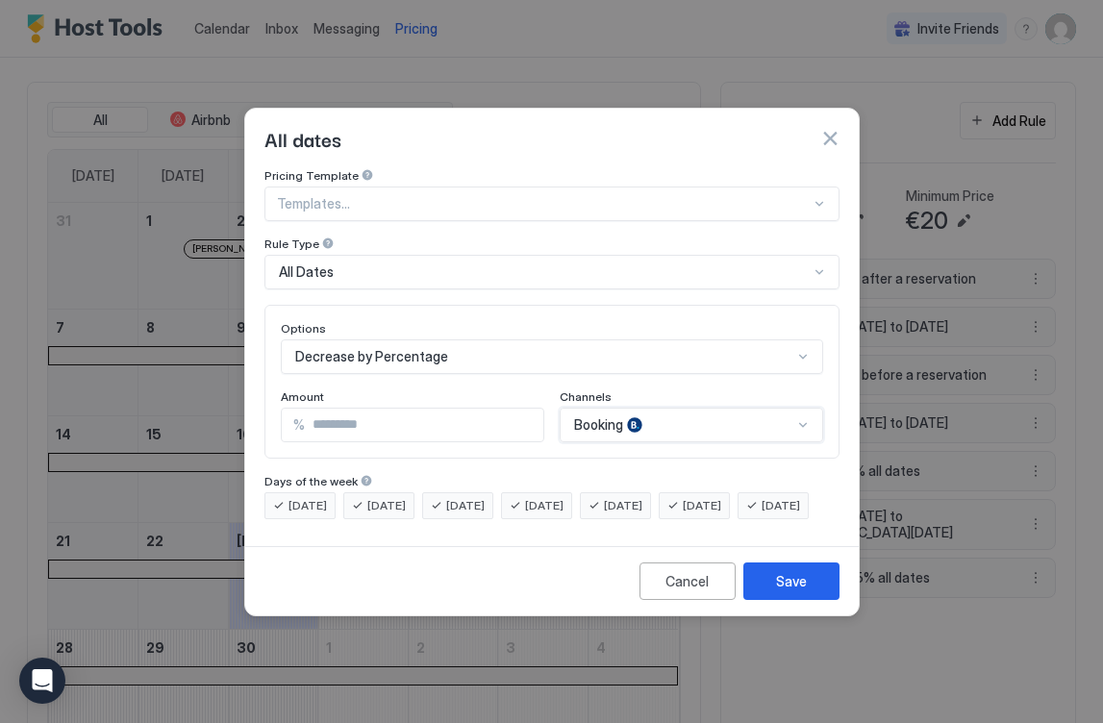
scroll to position [0, 0]
click at [793, 591] on div "Save" at bounding box center [791, 581] width 31 height 20
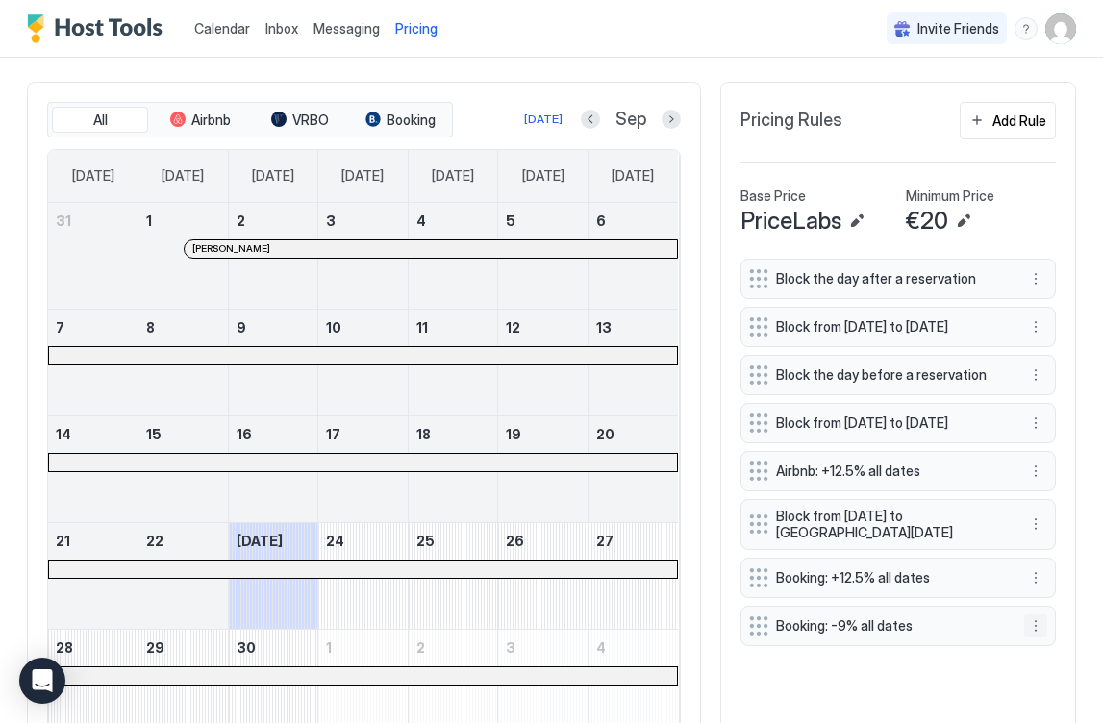
click at [1041, 638] on button "More options" at bounding box center [1035, 626] width 23 height 23
click at [1060, 617] on span "Delete" at bounding box center [1072, 615] width 36 height 14
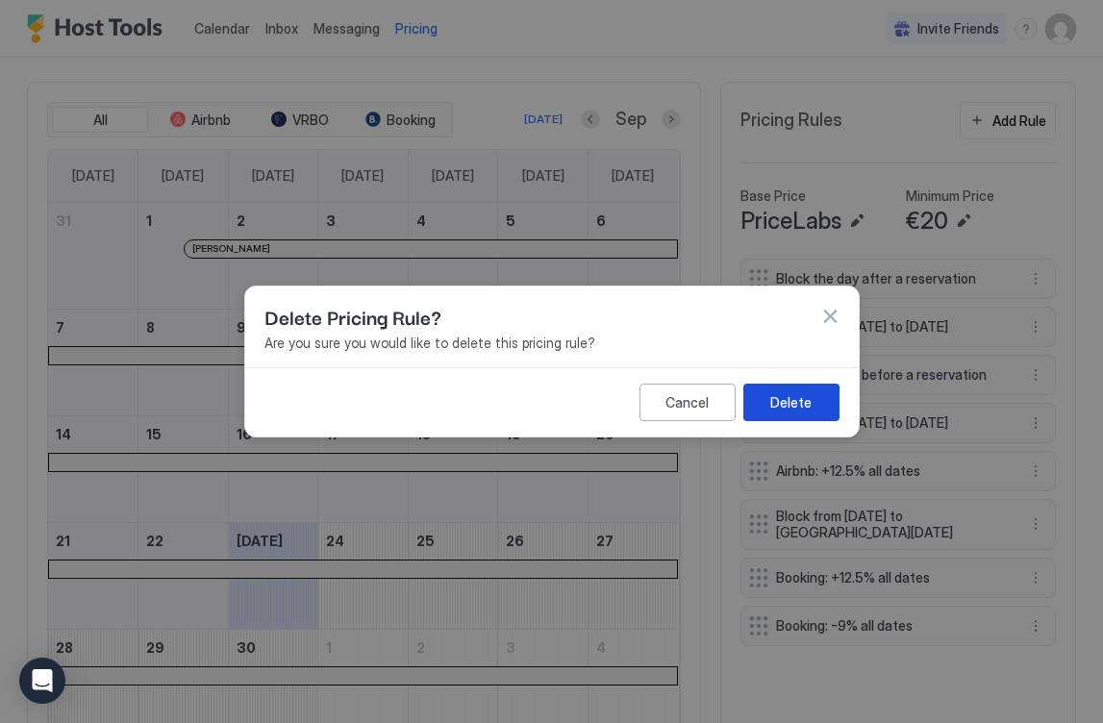
click at [784, 406] on div "Delete" at bounding box center [790, 402] width 41 height 20
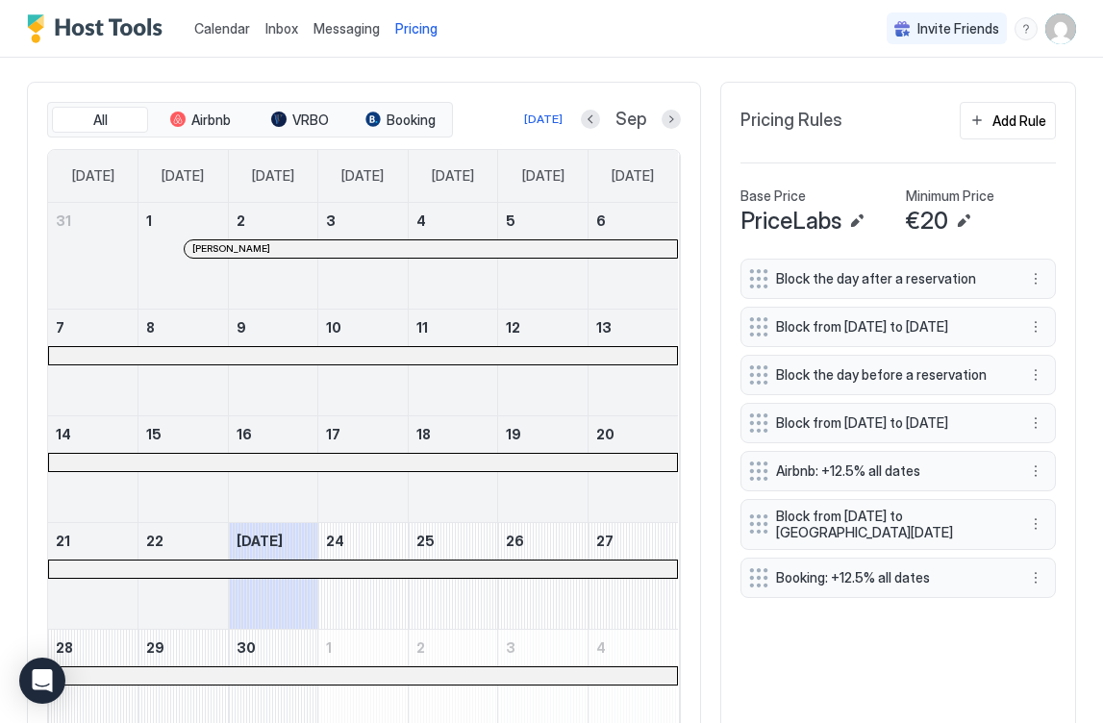
click at [788, 36] on div "Calendar Inbox Messaging Pricing Invite Friends DW" at bounding box center [551, 29] width 1103 height 58
